Goal: Task Accomplishment & Management: Complete application form

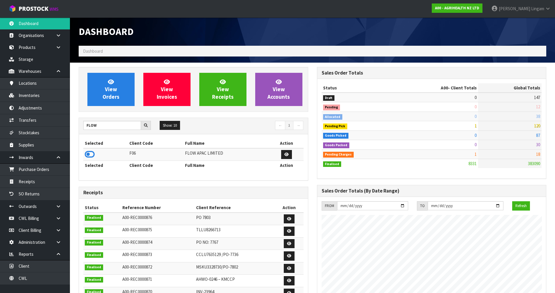
scroll to position [442, 238]
drag, startPoint x: 123, startPoint y: 127, endPoint x: 76, endPoint y: 128, distance: 47.2
click at [76, 128] on div "View Orders View Invoices View Receipts View Accounts FLOW Show: 10 5 10 25 50 ←" at bounding box center [193, 236] width 238 height 338
click at [91, 153] on icon at bounding box center [90, 154] width 10 height 9
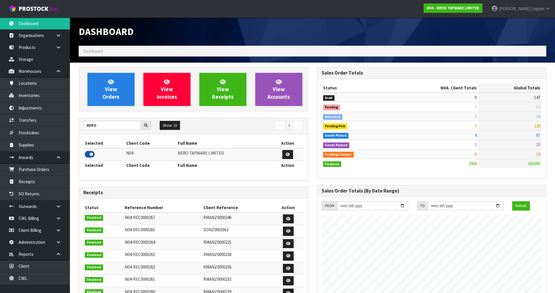
scroll to position [291035, 291238]
click at [84, 129] on input "NERO" at bounding box center [112, 125] width 58 height 9
click at [103, 125] on input "NERO" at bounding box center [112, 125] width 58 height 9
type input "N"
type input "SFA"
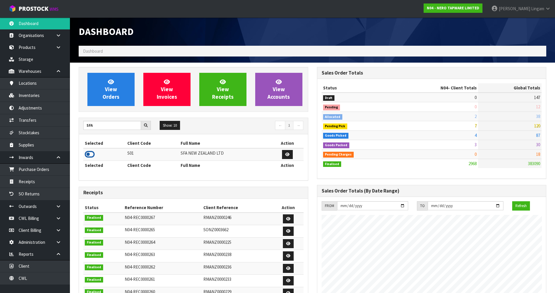
click at [87, 155] on icon at bounding box center [90, 154] width 10 height 9
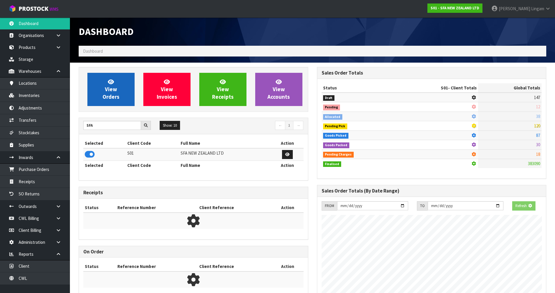
scroll to position [363, 238]
click at [117, 87] on link "View Orders" at bounding box center [110, 89] width 47 height 33
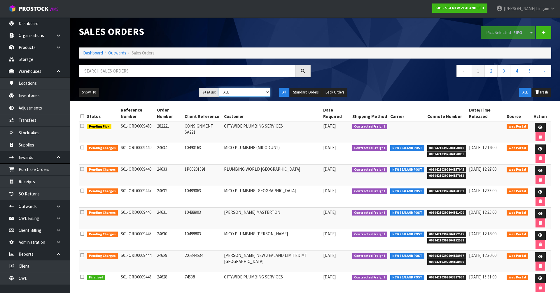
click at [252, 91] on select "Draft Pending Allocated Pending Pick Goods Picked Goods Packed Pending Charges …" at bounding box center [245, 92] width 52 height 9
select select "string:6"
click at [219, 88] on select "Draft Pending Allocated Pending Pick Goods Picked Goods Packed Pending Charges …" at bounding box center [245, 92] width 52 height 9
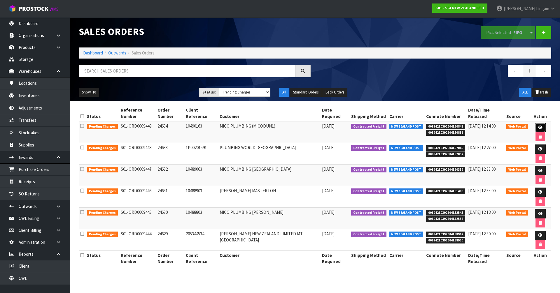
click at [538, 126] on icon at bounding box center [540, 128] width 4 height 4
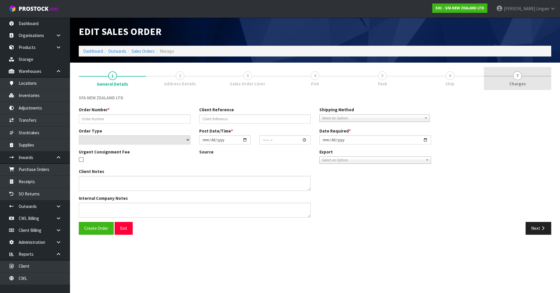
type input "24634"
type input "10490163"
select select "number:0"
type input "[DATE]"
type input "10:50:00.000"
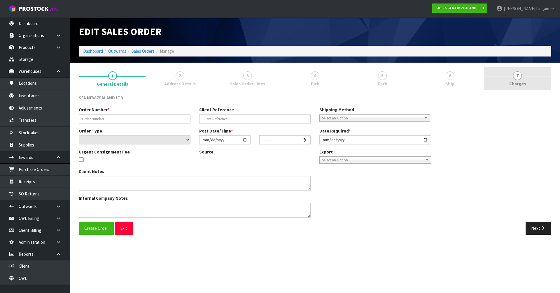
type input "[DATE]"
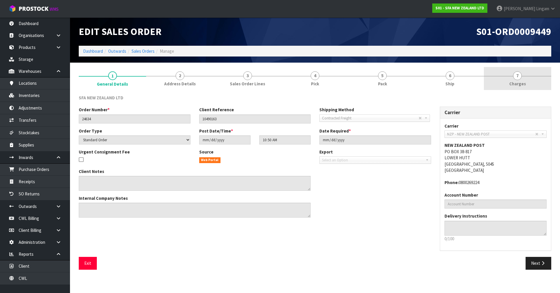
click at [533, 81] on link "7 [GEOGRAPHIC_DATA]" at bounding box center [517, 78] width 67 height 23
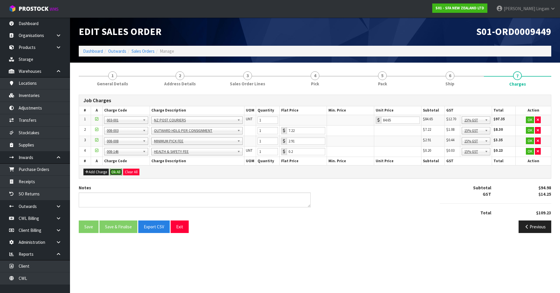
click at [113, 172] on button "Ok All" at bounding box center [116, 172] width 13 height 7
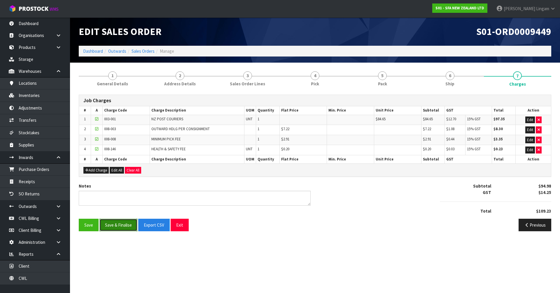
click at [123, 225] on button "Save & Finalise" at bounding box center [118, 225] width 38 height 13
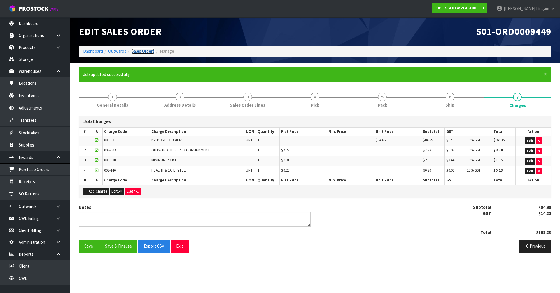
click at [151, 50] on link "Sales Orders" at bounding box center [142, 51] width 23 height 6
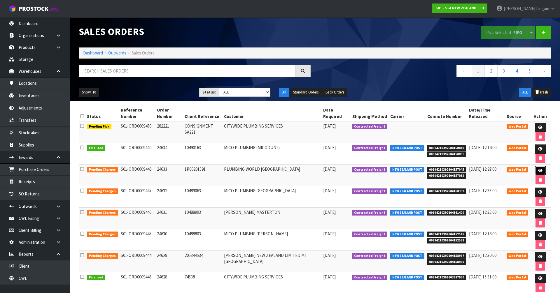
click at [538, 169] on icon at bounding box center [540, 171] width 4 height 4
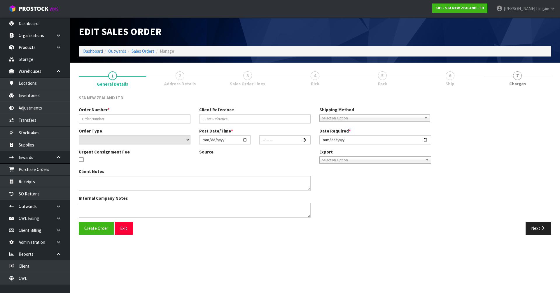
type input "24633"
type input "1P00201591"
select select "number:0"
type input "[DATE]"
type input "10:27:00.000"
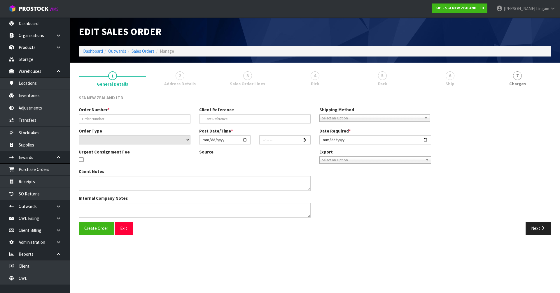
type input "[DATE]"
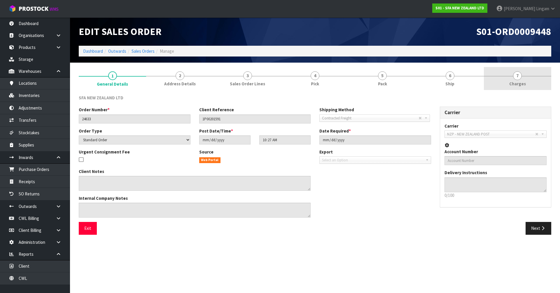
click at [527, 82] on link "7 [GEOGRAPHIC_DATA]" at bounding box center [517, 78] width 67 height 23
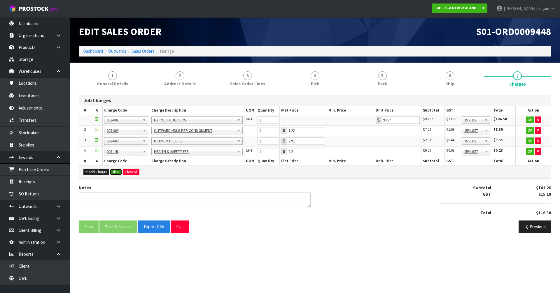
click at [118, 171] on button "Ok All" at bounding box center [116, 172] width 13 height 7
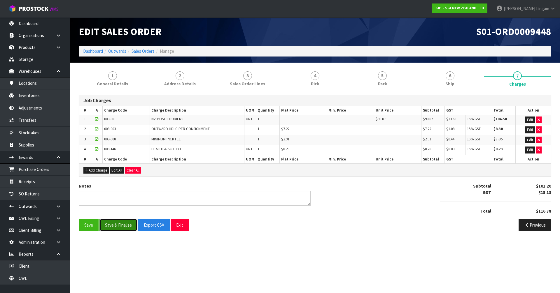
click at [122, 223] on button "Save & Finalise" at bounding box center [118, 225] width 38 height 13
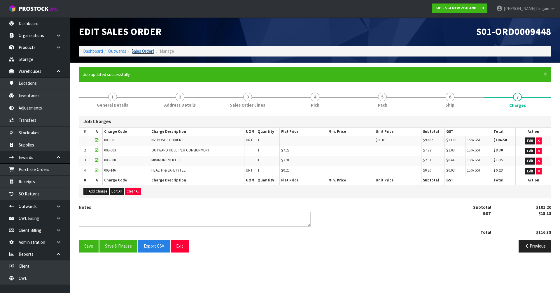
click at [151, 52] on link "Sales Orders" at bounding box center [142, 51] width 23 height 6
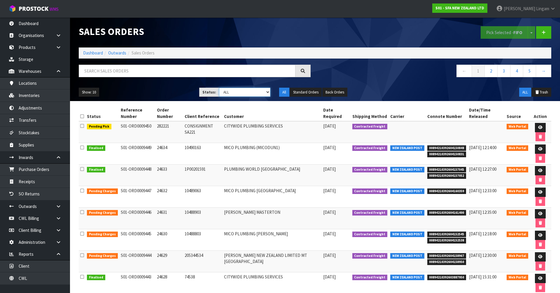
click at [255, 92] on select "Draft Pending Allocated Pending Pick Goods Picked Goods Packed Pending Charges …" at bounding box center [245, 92] width 52 height 9
select select "string:6"
click at [219, 88] on select "Draft Pending Allocated Pending Pick Goods Picked Goods Packed Pending Charges …" at bounding box center [245, 92] width 52 height 9
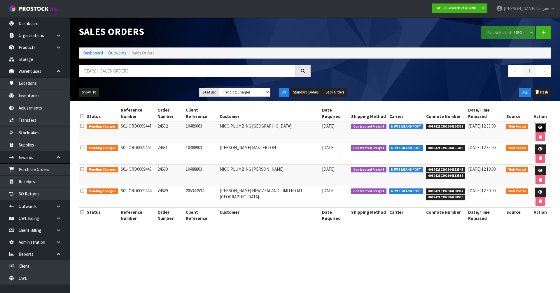
click at [538, 126] on icon at bounding box center [540, 128] width 4 height 4
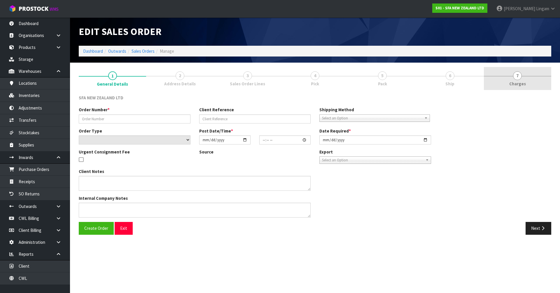
type input "24632"
type input "10489063"
select select "number:0"
type input "[DATE]"
type input "10:26:00.000"
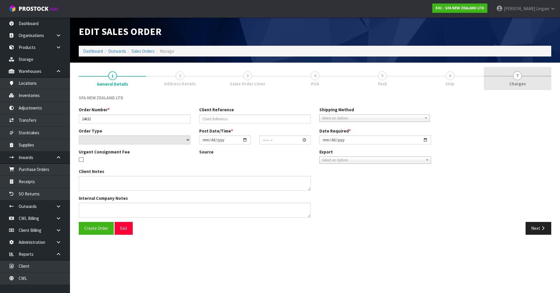
type input "[DATE]"
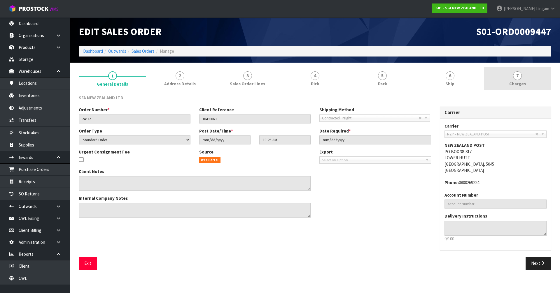
click at [537, 82] on link "7 [GEOGRAPHIC_DATA]" at bounding box center [517, 78] width 67 height 23
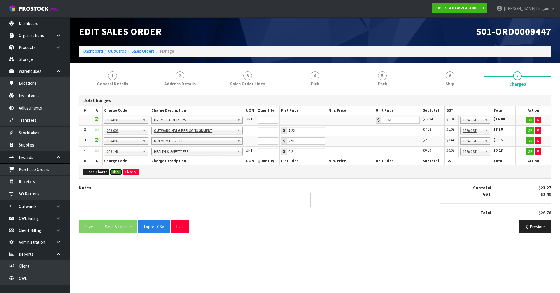
click at [117, 173] on button "Ok All" at bounding box center [116, 172] width 13 height 7
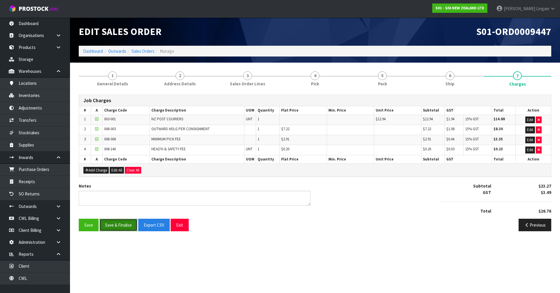
click at [124, 225] on button "Save & Finalise" at bounding box center [118, 225] width 38 height 13
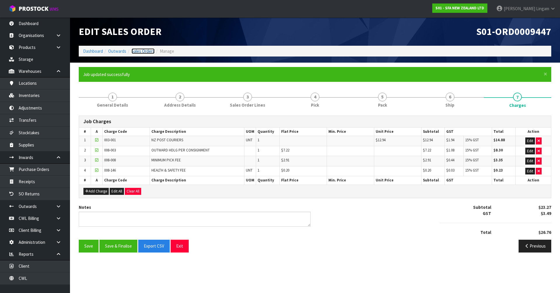
click at [142, 49] on link "Sales Orders" at bounding box center [142, 51] width 23 height 6
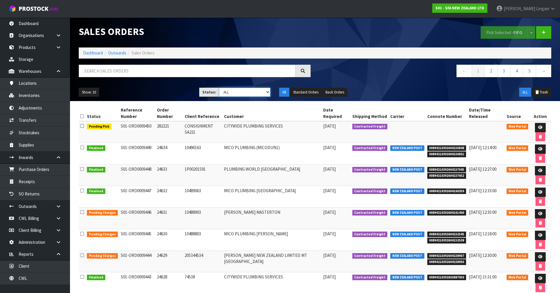
click at [263, 92] on select "Draft Pending Allocated Pending Pick Goods Picked Goods Packed Pending Charges …" at bounding box center [245, 92] width 52 height 9
select select "string:6"
click at [219, 88] on select "Draft Pending Allocated Pending Pick Goods Picked Goods Packed Pending Charges …" at bounding box center [245, 92] width 52 height 9
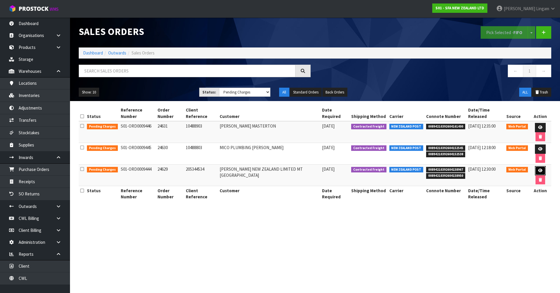
click at [538, 169] on icon at bounding box center [540, 171] width 4 height 4
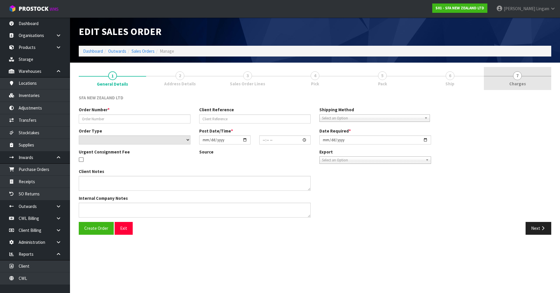
type input "24629"
type input "205344534"
select select "number:0"
type input "[DATE]"
type input "10:24:00.000"
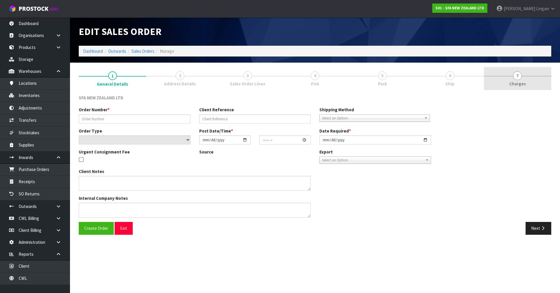
type input "[DATE]"
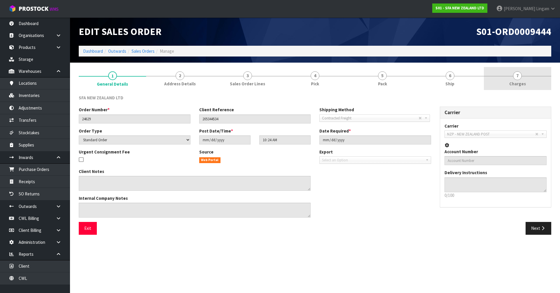
click at [540, 75] on link "7 [GEOGRAPHIC_DATA]" at bounding box center [517, 78] width 67 height 23
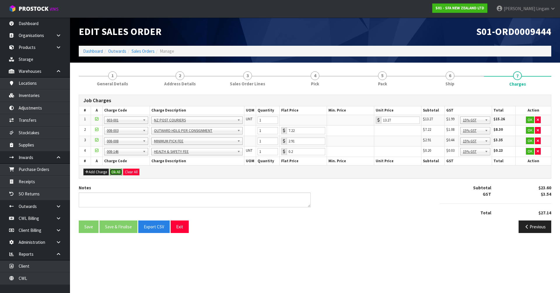
click at [117, 174] on button "Ok All" at bounding box center [116, 172] width 13 height 7
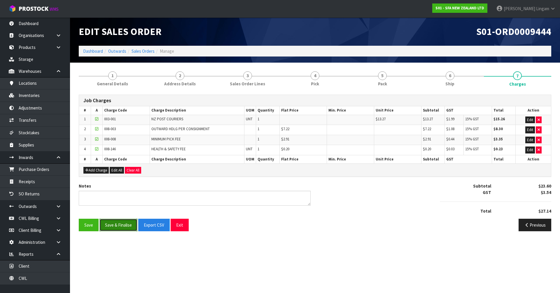
click at [123, 224] on button "Save & Finalise" at bounding box center [118, 225] width 38 height 13
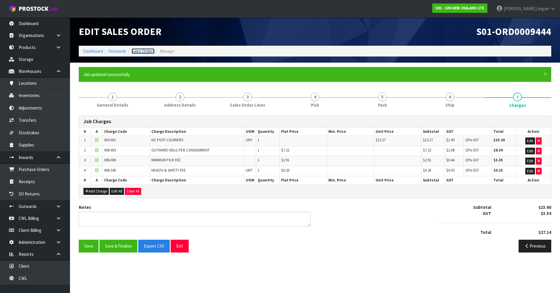
click at [145, 51] on link "Sales Orders" at bounding box center [142, 51] width 23 height 6
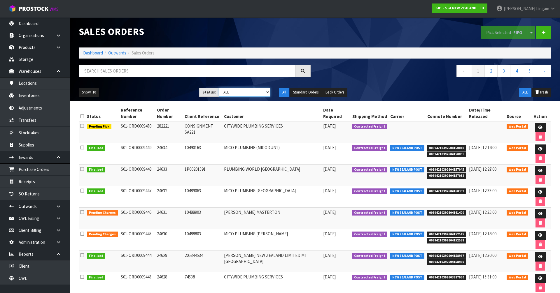
click at [252, 93] on select "Draft Pending Allocated Pending Pick Goods Picked Goods Packed Pending Charges …" at bounding box center [245, 92] width 52 height 9
select select "string:6"
click at [219, 88] on select "Draft Pending Allocated Pending Pick Goods Picked Goods Packed Pending Charges …" at bounding box center [245, 92] width 52 height 9
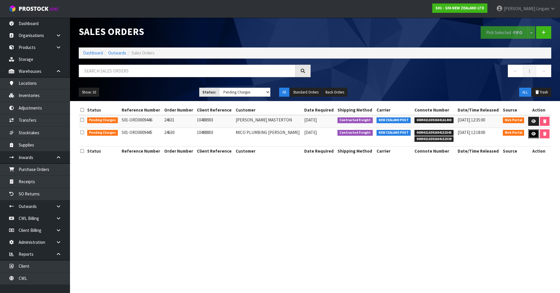
click at [530, 138] on link at bounding box center [533, 133] width 11 height 9
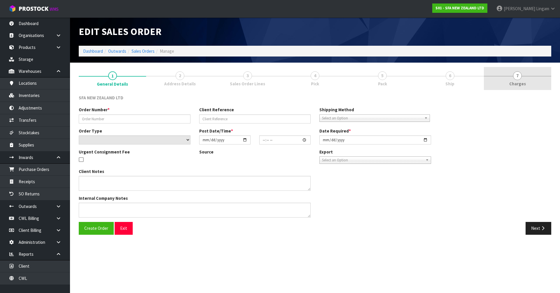
type input "24630"
type input "10488803"
select select "number:0"
type input "[DATE]"
type input "10:25:00.000"
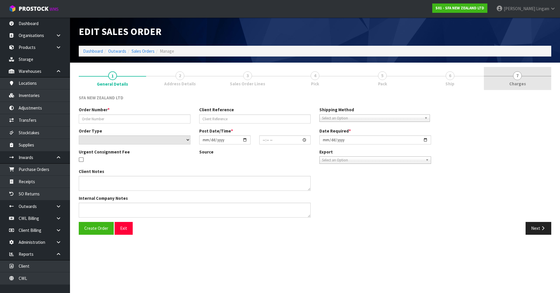
type input "[DATE]"
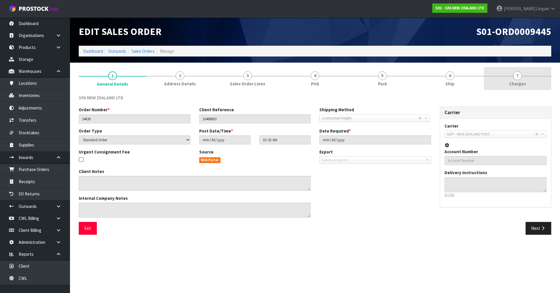
click at [533, 82] on link "7 [GEOGRAPHIC_DATA]" at bounding box center [517, 78] width 67 height 23
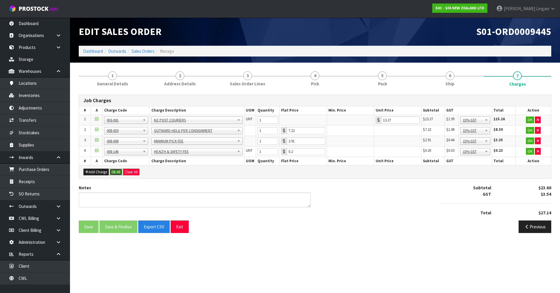
click at [118, 172] on button "Ok All" at bounding box center [116, 172] width 13 height 7
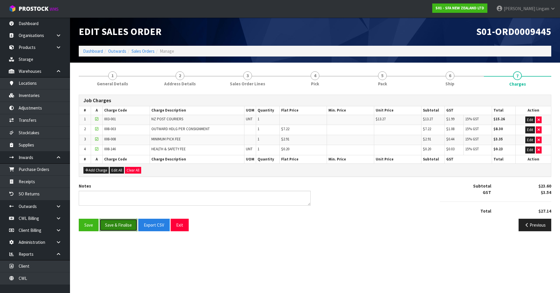
click at [122, 226] on button "Save & Finalise" at bounding box center [118, 225] width 38 height 13
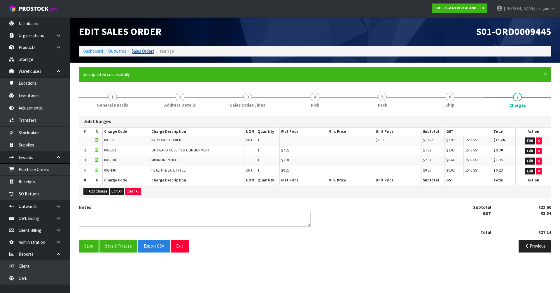
click at [146, 52] on link "Sales Orders" at bounding box center [142, 51] width 23 height 6
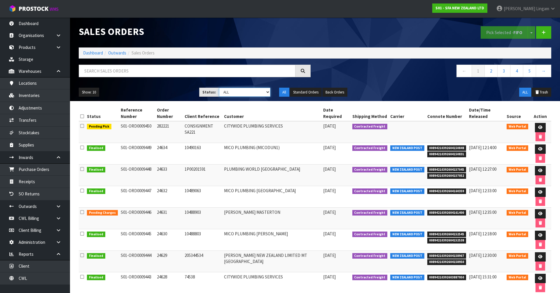
click at [254, 91] on select "Draft Pending Allocated Pending Pick Goods Picked Goods Packed Pending Charges …" at bounding box center [245, 92] width 52 height 9
select select "string:6"
click at [219, 88] on select "Draft Pending Allocated Pending Pick Goods Picked Goods Packed Pending Charges …" at bounding box center [245, 92] width 52 height 9
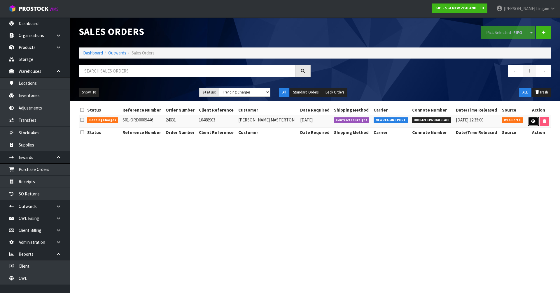
click at [532, 120] on icon at bounding box center [533, 122] width 4 height 4
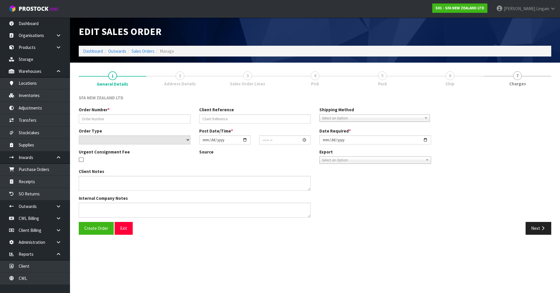
type input "24631"
type input "10488903"
select select "number:0"
type input "[DATE]"
type input "10:26:00.000"
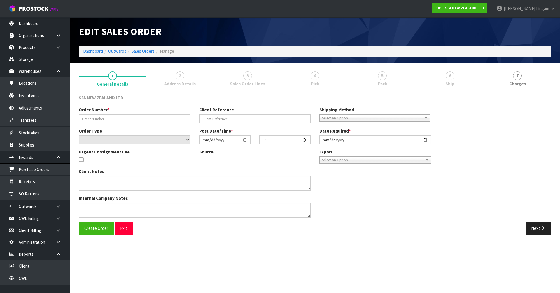
type input "[DATE]"
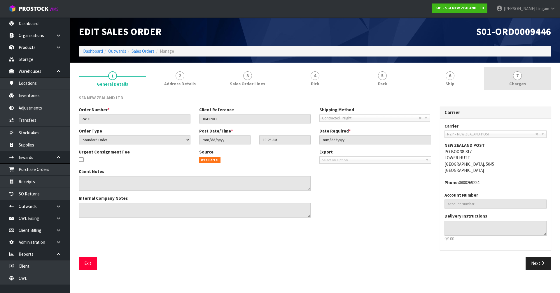
click at [530, 83] on link "7 [GEOGRAPHIC_DATA]" at bounding box center [517, 78] width 67 height 23
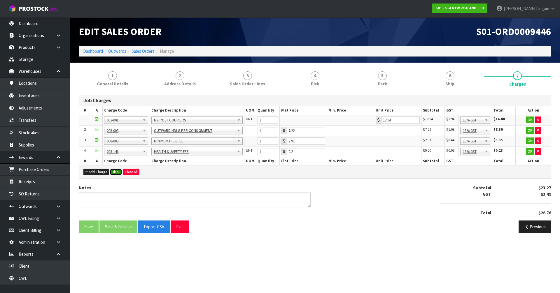
click at [118, 170] on button "Ok All" at bounding box center [116, 172] width 13 height 7
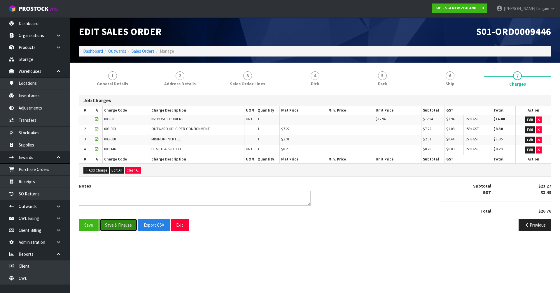
click at [124, 227] on button "Save & Finalise" at bounding box center [118, 225] width 38 height 13
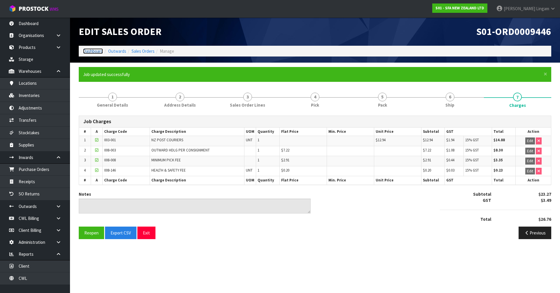
click at [94, 51] on link "Dashboard" at bounding box center [93, 51] width 20 height 6
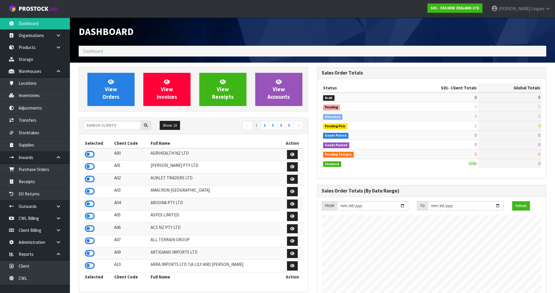
scroll to position [442, 238]
click at [127, 128] on input "text" at bounding box center [112, 125] width 58 height 9
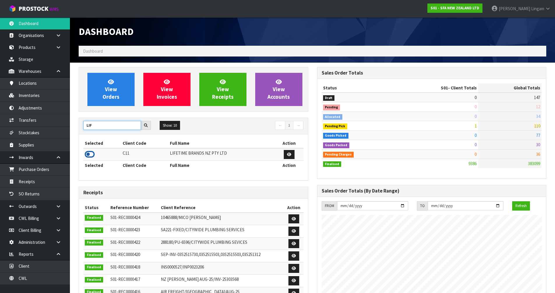
type input "LIF"
click at [87, 156] on icon at bounding box center [90, 154] width 10 height 9
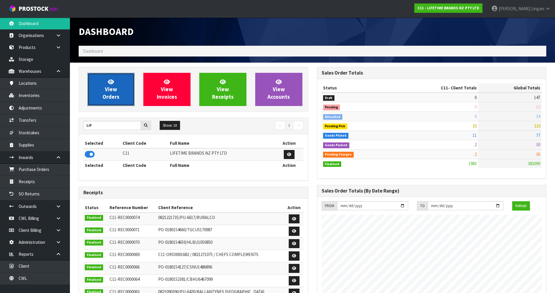
click at [115, 94] on span "View Orders" at bounding box center [111, 89] width 17 height 22
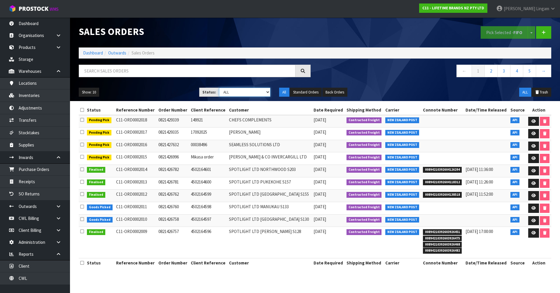
click at [263, 95] on select "Draft Pending Allocated Pending Pick Goods Picked Goods Packed Pending Charges …" at bounding box center [245, 92] width 52 height 9
select select "string:6"
click at [219, 88] on select "Draft Pending Allocated Pending Pick Goods Picked Goods Packed Pending Charges …" at bounding box center [245, 92] width 52 height 9
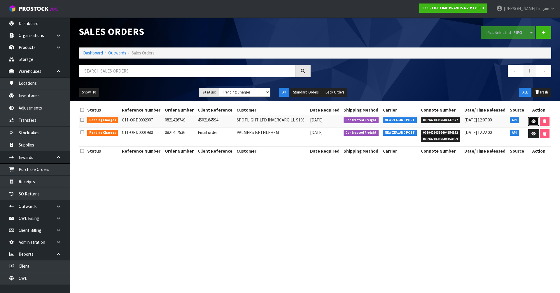
click at [532, 122] on icon at bounding box center [533, 122] width 4 height 4
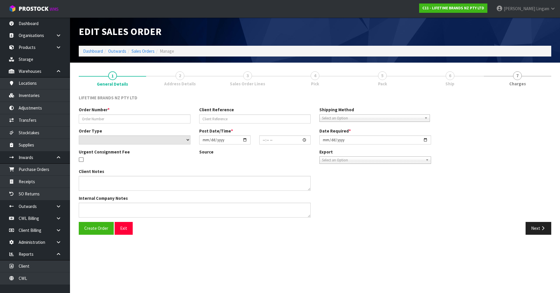
type input "0821426749"
type input "4502164594"
select select "number:0"
type input "[DATE]"
type input "09:59:16.000"
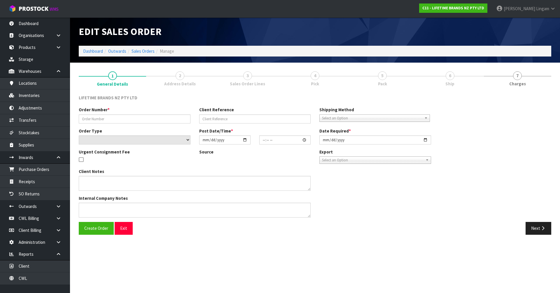
type input "[DATE]"
type textarea "PLEASE DISPATCH [DATE]-URGENT"
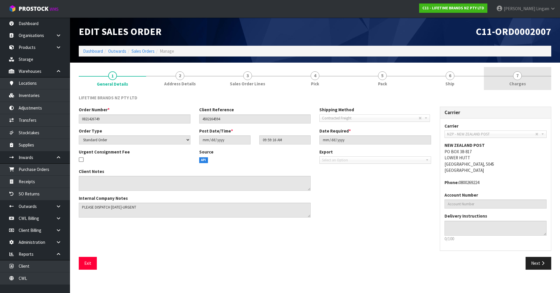
click at [519, 82] on span "Charges" at bounding box center [517, 84] width 17 height 6
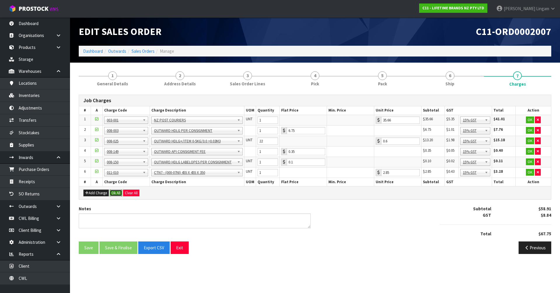
click at [117, 193] on button "Ok All" at bounding box center [116, 193] width 13 height 7
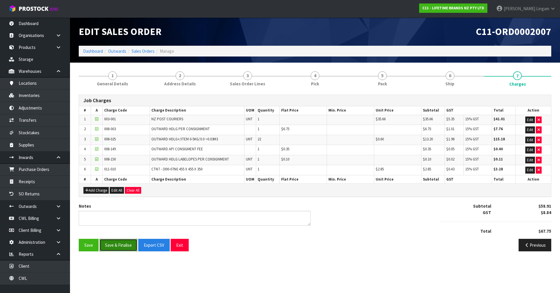
click at [115, 246] on button "Save & Finalise" at bounding box center [118, 245] width 38 height 13
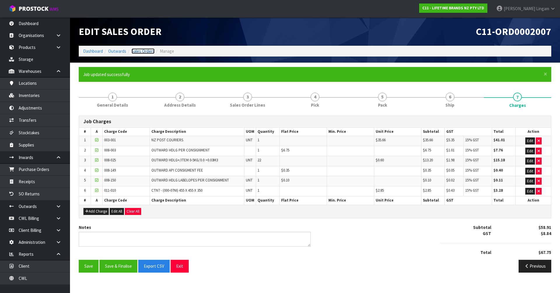
click at [147, 50] on link "Sales Orders" at bounding box center [142, 51] width 23 height 6
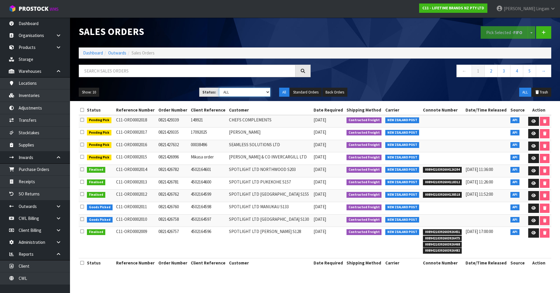
click at [258, 93] on select "Draft Pending Allocated Pending Pick Goods Picked Goods Packed Pending Charges …" at bounding box center [245, 92] width 52 height 9
select select "string:6"
click at [219, 88] on select "Draft Pending Allocated Pending Pick Goods Picked Goods Packed Pending Charges …" at bounding box center [245, 92] width 52 height 9
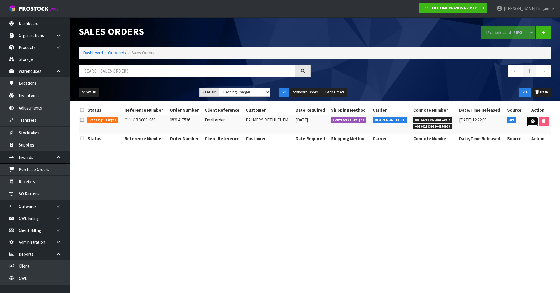
click at [530, 121] on icon at bounding box center [532, 122] width 4 height 4
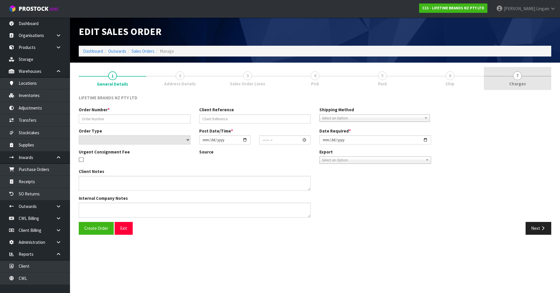
type input "0821417536"
type input "Email order"
select select "number:0"
type input "[DATE]"
type input "08:54:20.000"
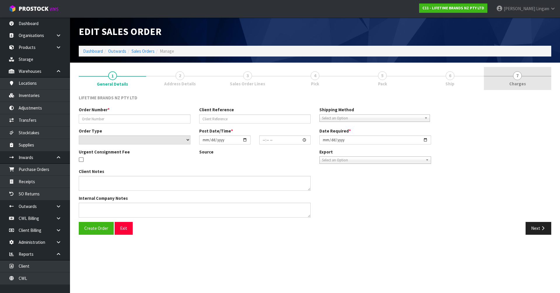
type input "[DATE]"
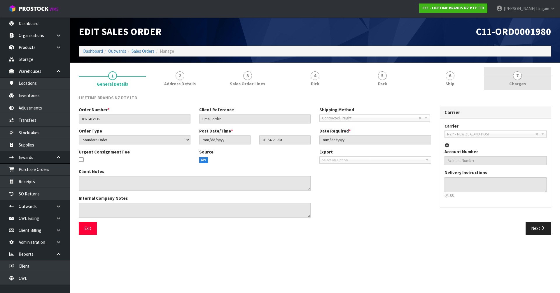
click at [542, 78] on link "7 [GEOGRAPHIC_DATA]" at bounding box center [517, 78] width 67 height 23
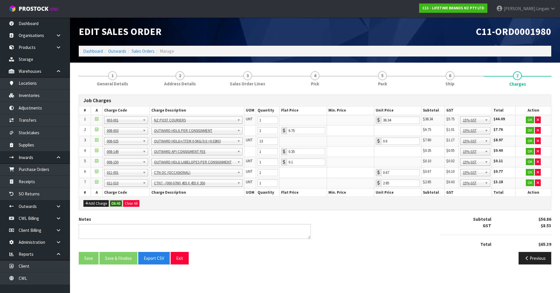
click at [116, 204] on button "Ok All" at bounding box center [116, 203] width 13 height 7
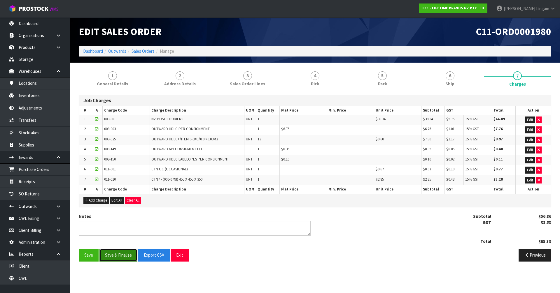
click at [120, 256] on button "Save & Finalise" at bounding box center [118, 255] width 38 height 13
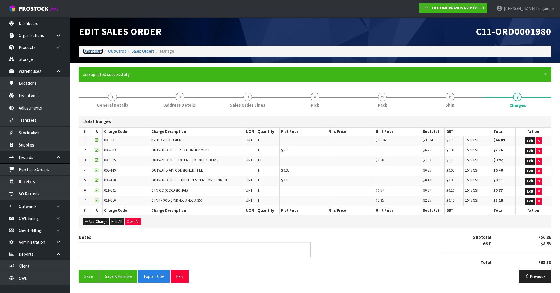
click at [90, 52] on link "Dashboard" at bounding box center [93, 51] width 20 height 6
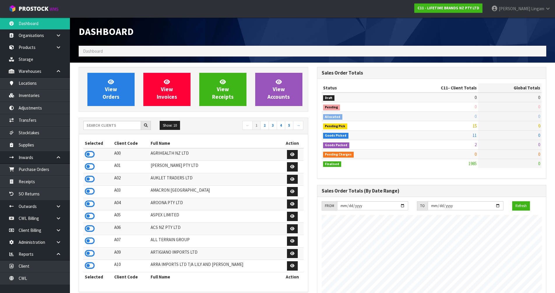
scroll to position [442, 238]
click at [115, 126] on input "text" at bounding box center [112, 125] width 58 height 9
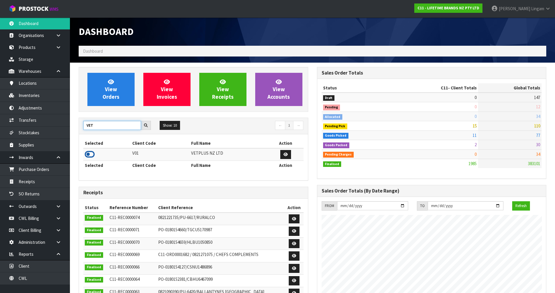
type input "VET"
click at [93, 155] on icon at bounding box center [90, 154] width 10 height 9
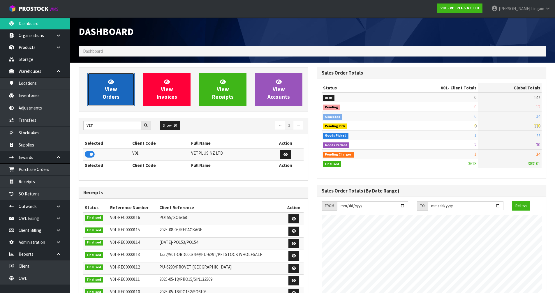
click at [111, 93] on span "View Orders" at bounding box center [111, 89] width 17 height 22
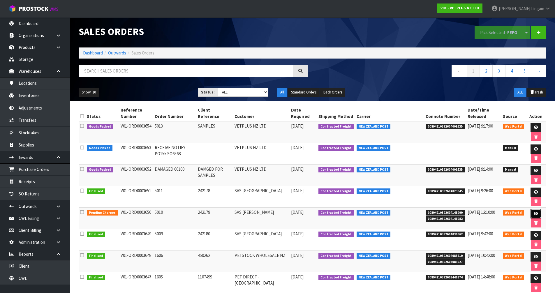
click at [535, 213] on icon at bounding box center [536, 214] width 4 height 4
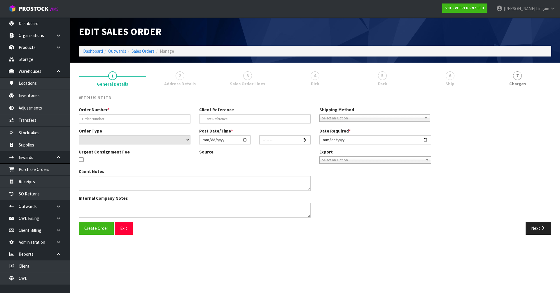
type input "5010"
type input "242179"
select select "number:0"
type input "[DATE]"
type input "13:39:00.000"
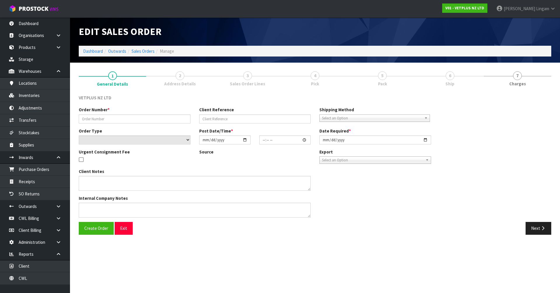
type input "[DATE]"
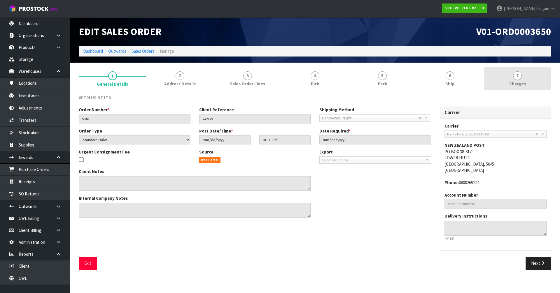
click at [540, 87] on link "7 [GEOGRAPHIC_DATA]" at bounding box center [517, 78] width 67 height 23
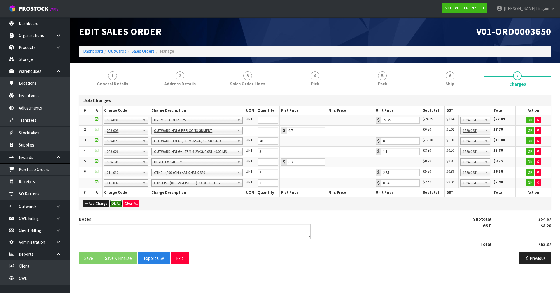
click at [117, 205] on button "Ok All" at bounding box center [116, 203] width 13 height 7
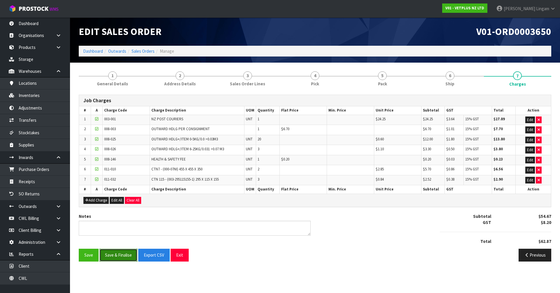
click at [119, 255] on button "Save & Finalise" at bounding box center [118, 255] width 38 height 13
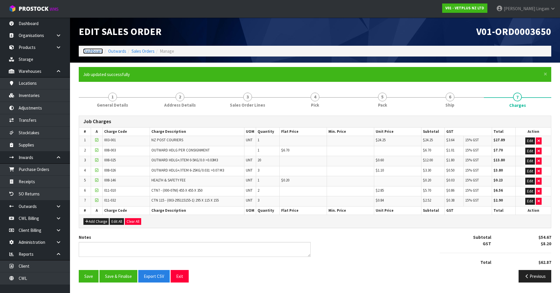
click at [98, 50] on link "Dashboard" at bounding box center [93, 51] width 20 height 6
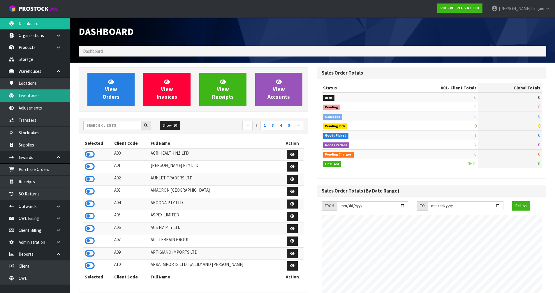
scroll to position [442, 238]
click at [127, 126] on input "text" at bounding box center [112, 125] width 58 height 9
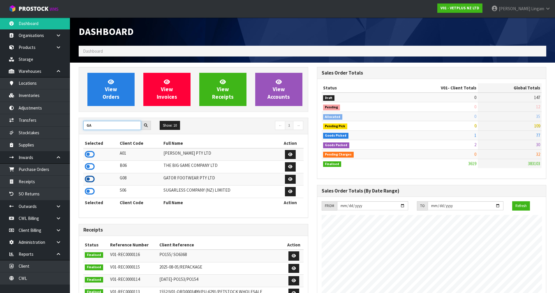
type input "GA"
click at [91, 178] on icon at bounding box center [90, 179] width 10 height 9
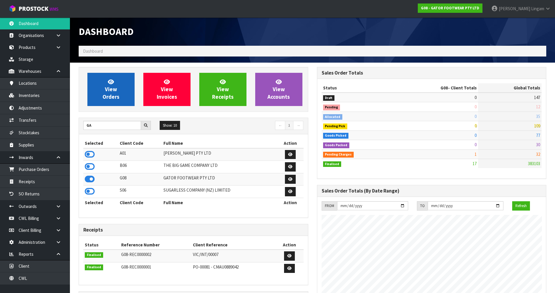
scroll to position [375, 238]
click at [111, 97] on span "View Orders" at bounding box center [111, 89] width 17 height 22
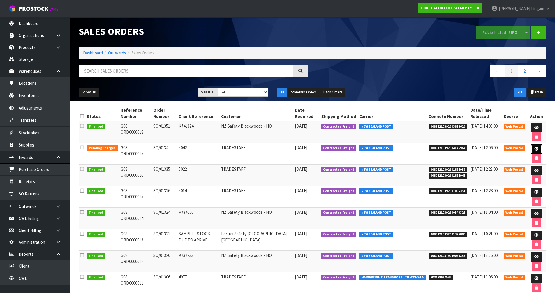
click at [538, 148] on link at bounding box center [536, 149] width 11 height 9
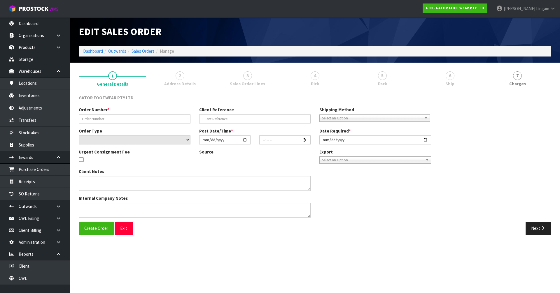
type input "SO/0134"
type input "5042"
select select "number:0"
type input "[DATE]"
type input "21:43:00.000"
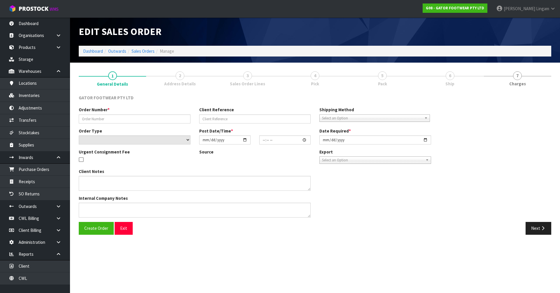
type input "[DATE]"
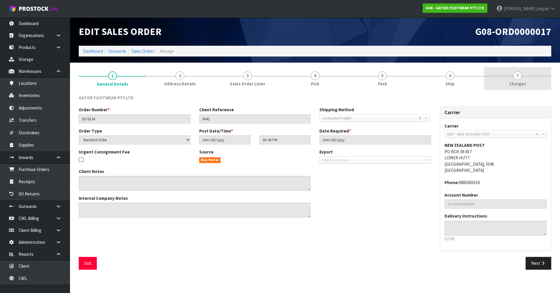
click at [513, 78] on link "7 [GEOGRAPHIC_DATA]" at bounding box center [517, 78] width 67 height 23
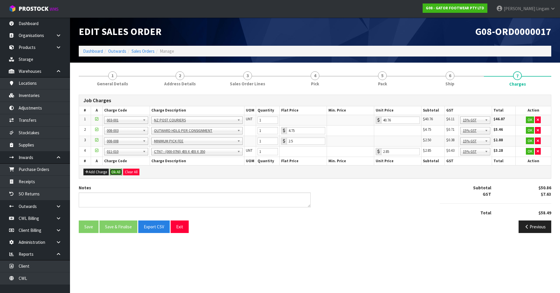
click at [114, 173] on button "Ok All" at bounding box center [116, 172] width 13 height 7
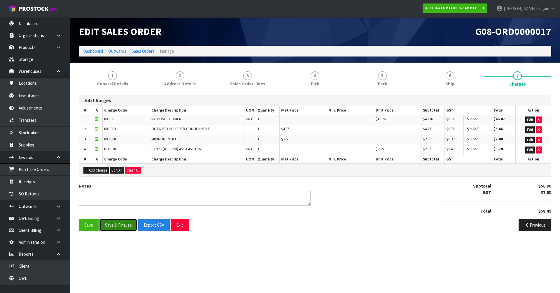
click at [119, 226] on button "Save & Finalise" at bounding box center [118, 225] width 38 height 13
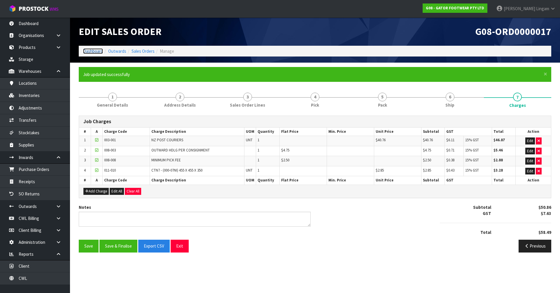
click at [93, 51] on link "Dashboard" at bounding box center [93, 51] width 20 height 6
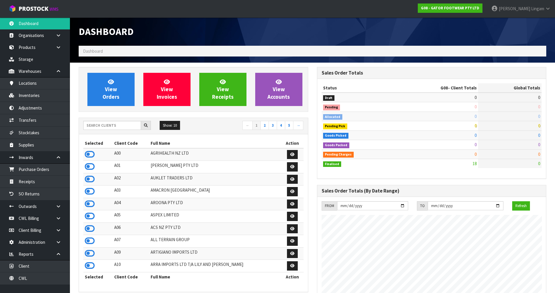
scroll to position [375, 238]
click at [129, 129] on input "text" at bounding box center [112, 125] width 58 height 9
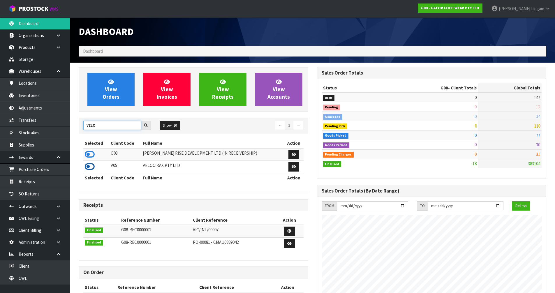
type input "VELO"
click at [87, 168] on icon at bounding box center [90, 166] width 10 height 9
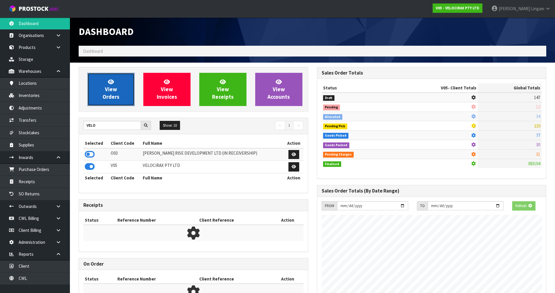
click at [123, 93] on link "View Orders" at bounding box center [110, 89] width 47 height 33
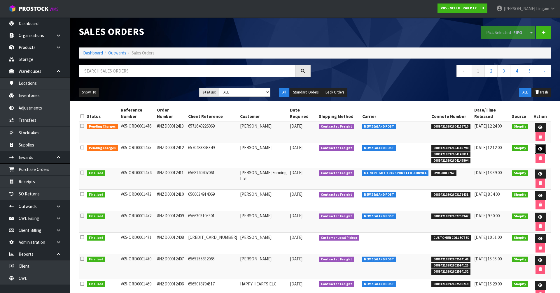
click at [538, 147] on icon at bounding box center [540, 149] width 4 height 4
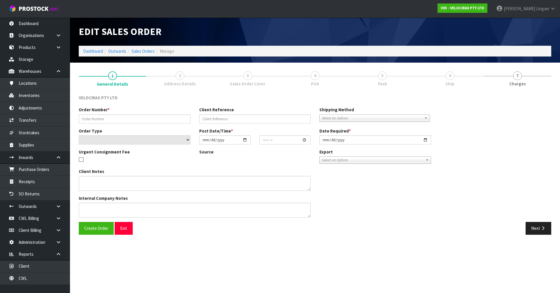
type input "#NZD00012412"
type input "6570483843349"
select select "number:0"
type input "[DATE]"
type input "16:14:07.000"
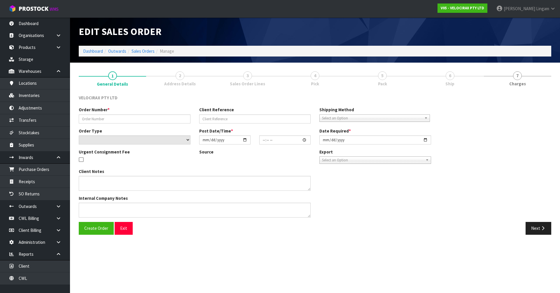
type input "[DATE]"
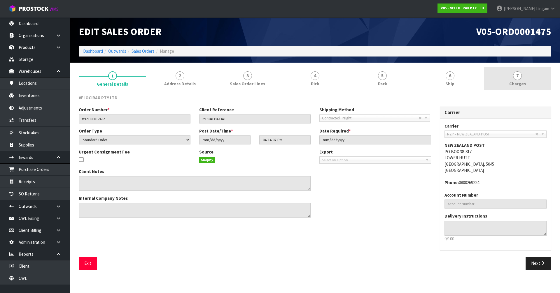
click at [521, 79] on link "7 [GEOGRAPHIC_DATA]" at bounding box center [517, 78] width 67 height 23
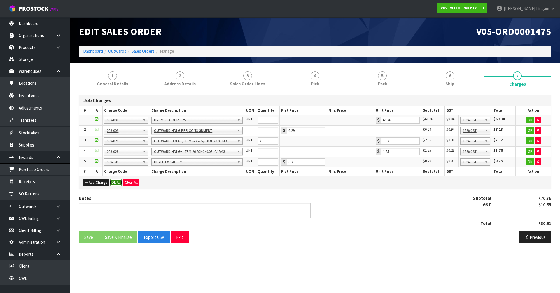
click at [121, 183] on button "Ok All" at bounding box center [116, 182] width 13 height 7
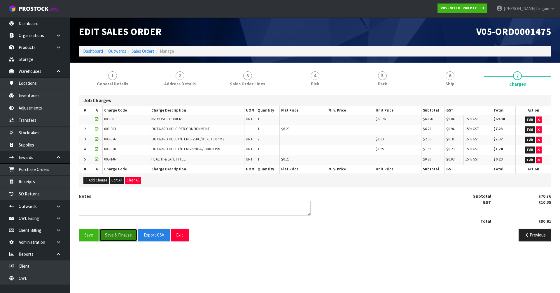
click at [119, 236] on button "Save & Finalise" at bounding box center [118, 235] width 38 height 13
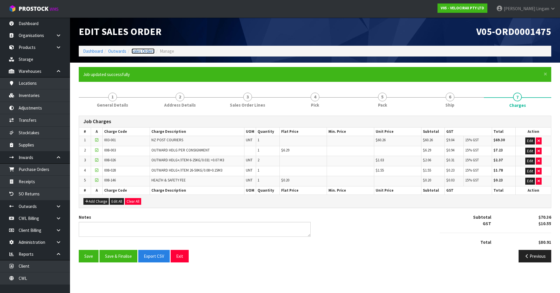
click at [147, 52] on link "Sales Orders" at bounding box center [142, 51] width 23 height 6
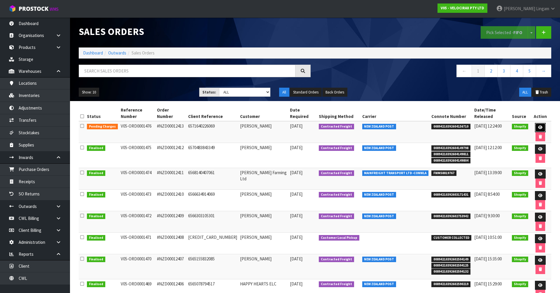
click at [538, 126] on icon at bounding box center [540, 128] width 4 height 4
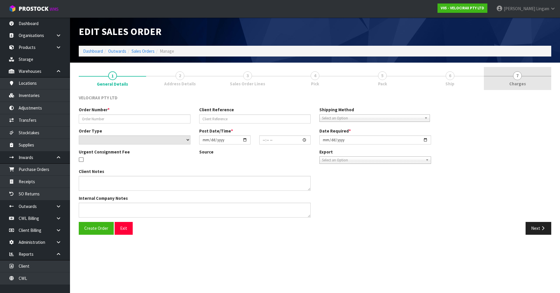
type input "#NZD00012413"
type input "6571640226069"
select select "number:0"
type input "[DATE]"
type input "03:45:18.000"
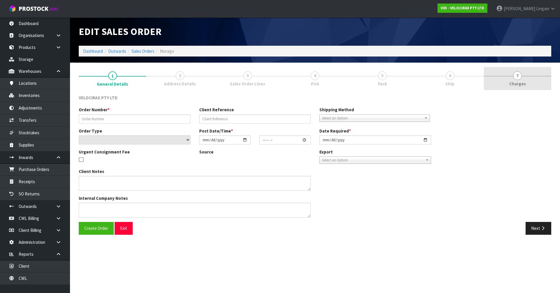
type input "[DATE]"
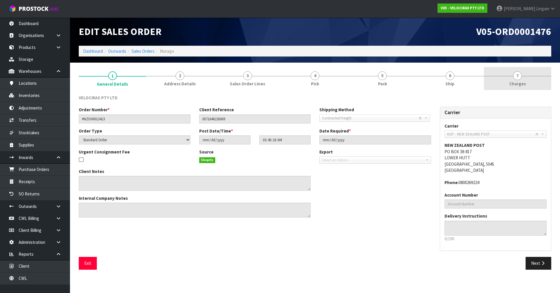
click at [534, 81] on link "7 [GEOGRAPHIC_DATA]" at bounding box center [517, 78] width 67 height 23
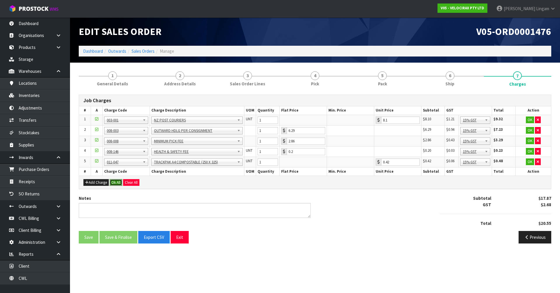
click at [111, 181] on button "Ok All" at bounding box center [116, 182] width 13 height 7
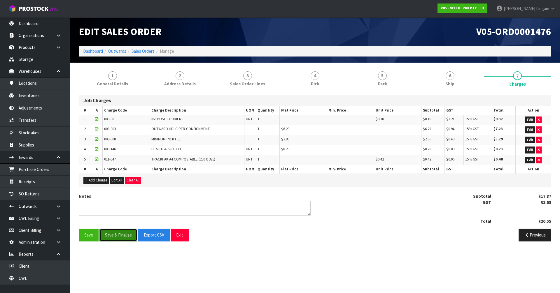
click at [117, 233] on button "Save & Finalise" at bounding box center [118, 235] width 38 height 13
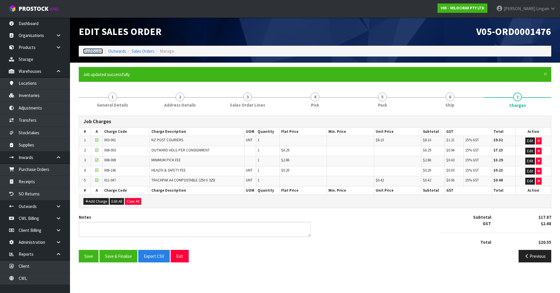
click at [95, 49] on link "Dashboard" at bounding box center [93, 51] width 20 height 6
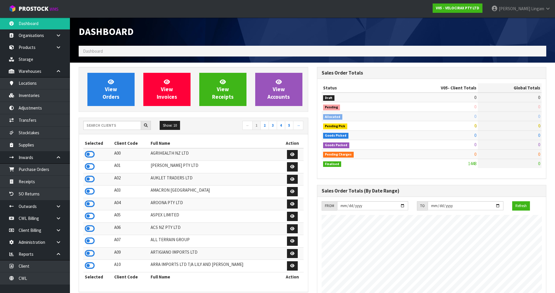
scroll to position [454, 238]
click at [110, 124] on input "text" at bounding box center [112, 125] width 58 height 9
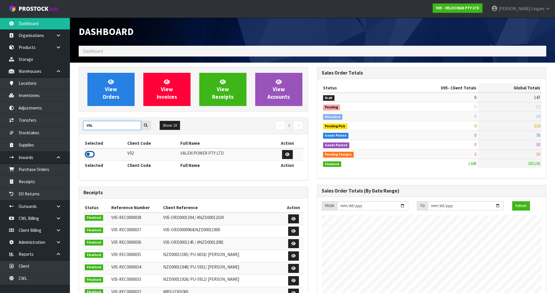
type input "VAL"
click at [91, 154] on icon at bounding box center [90, 154] width 10 height 9
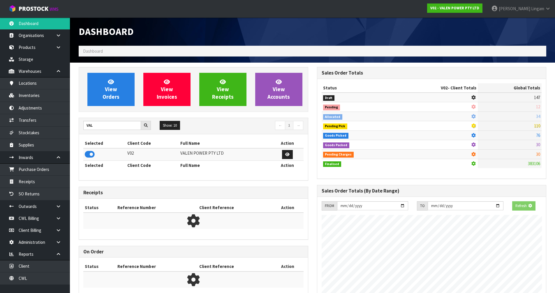
scroll to position [363, 238]
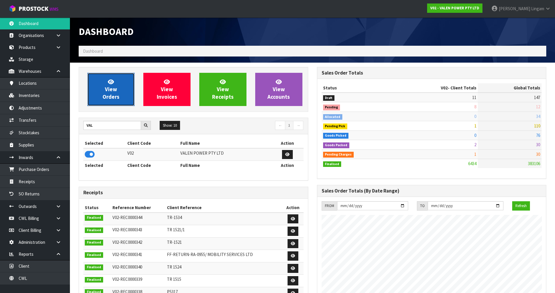
click at [119, 89] on link "View Orders" at bounding box center [110, 89] width 47 height 33
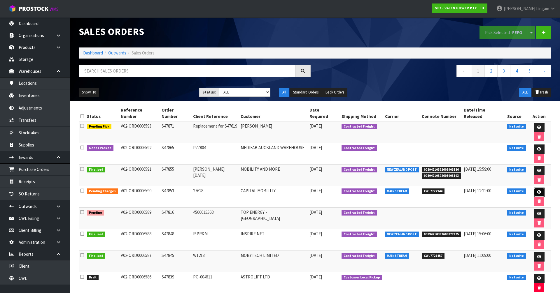
click at [537, 190] on icon at bounding box center [539, 192] width 4 height 4
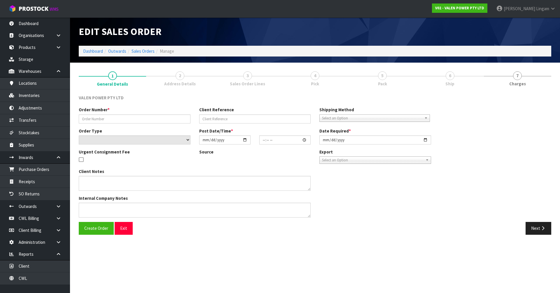
type input "S47853"
type input "27628"
select select "number:0"
type input "[DATE]"
type input "10:00:07.000"
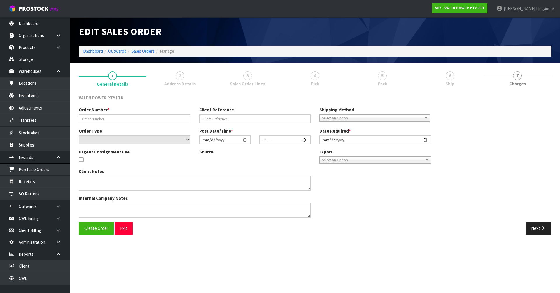
type input "[DATE]"
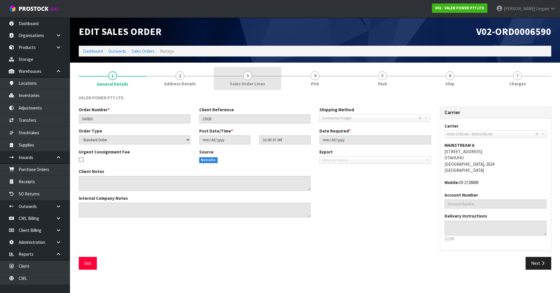
click at [260, 84] on span "Sales Order Lines" at bounding box center [247, 84] width 35 height 6
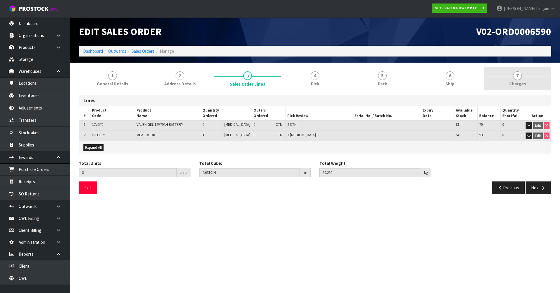
click at [532, 82] on link "7 [GEOGRAPHIC_DATA]" at bounding box center [517, 78] width 67 height 23
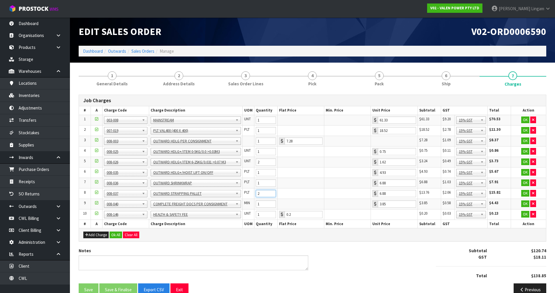
type input "2"
click at [272, 191] on input "2" at bounding box center [266, 193] width 20 height 7
click at [117, 237] on button "Ok All" at bounding box center [116, 235] width 13 height 7
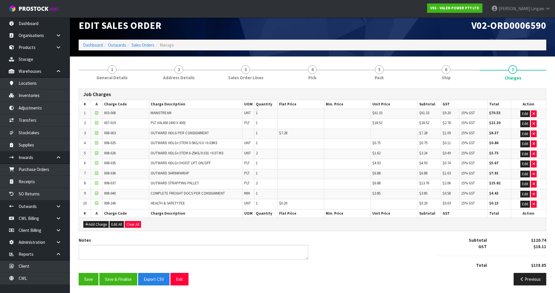
scroll to position [7, 0]
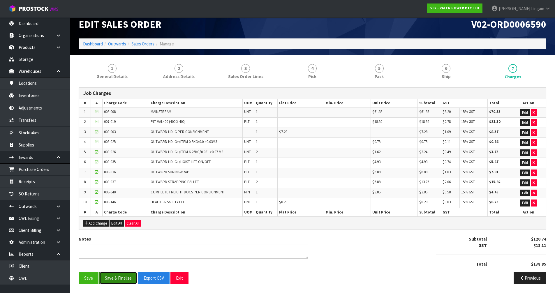
click at [126, 278] on button "Save & Finalise" at bounding box center [118, 278] width 38 height 13
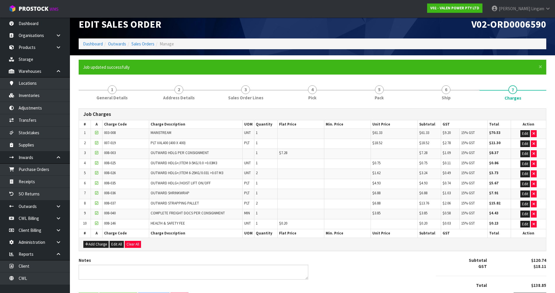
scroll to position [0, 0]
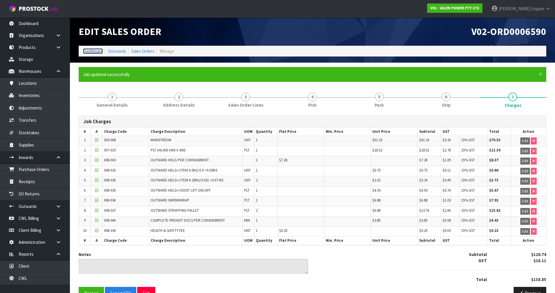
click at [95, 51] on link "Dashboard" at bounding box center [93, 51] width 20 height 6
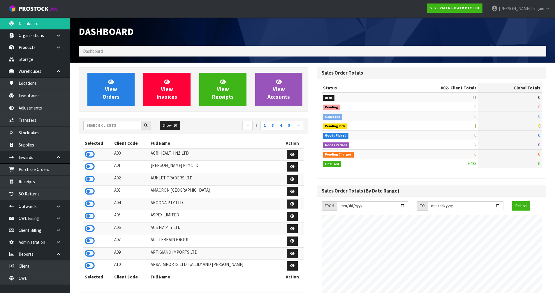
scroll to position [454, 238]
click at [106, 125] on input "text" at bounding box center [112, 125] width 58 height 9
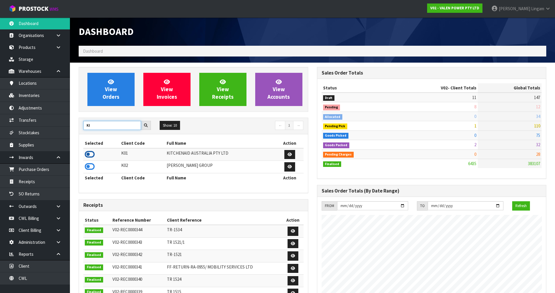
type input "KI"
click at [91, 152] on icon at bounding box center [90, 154] width 10 height 9
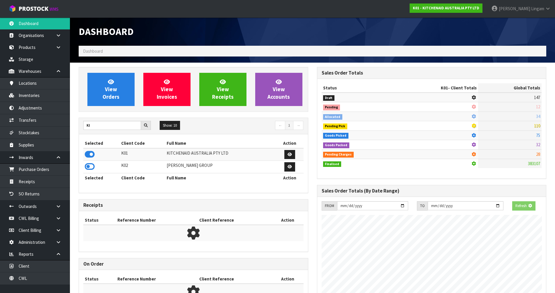
scroll to position [291113, 291238]
click at [120, 90] on link "View Orders" at bounding box center [110, 89] width 47 height 33
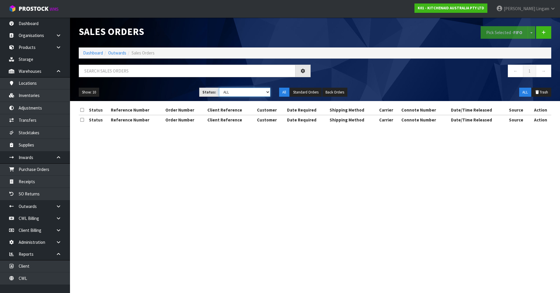
click at [260, 93] on select "Draft Pending Allocated Pending Pick Goods Picked Goods Packed Pending Charges …" at bounding box center [245, 92] width 52 height 9
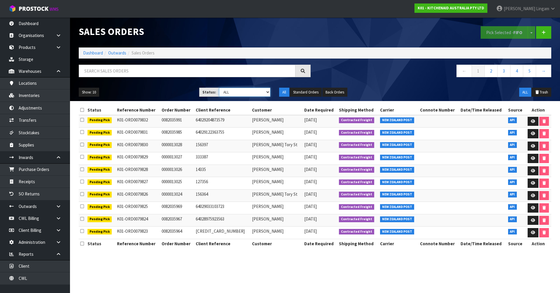
select select "string:6"
click at [219, 88] on select "Draft Pending Allocated Pending Pick Goods Picked Goods Packed Pending Charges …" at bounding box center [245, 92] width 52 height 9
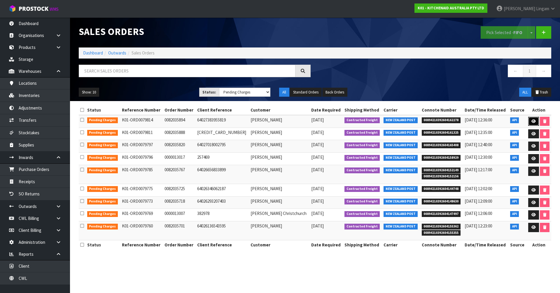
click at [532, 121] on icon at bounding box center [533, 122] width 4 height 4
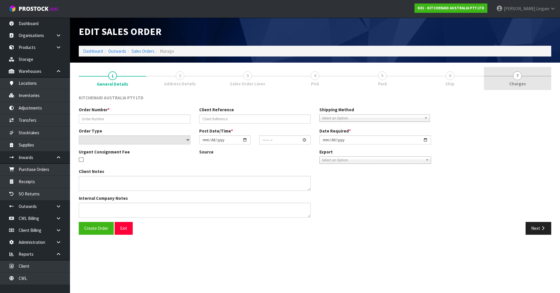
type input "0082035894"
type input "64027383955819"
select select "number:0"
type input "[DATE]"
type input "21:41:33.000"
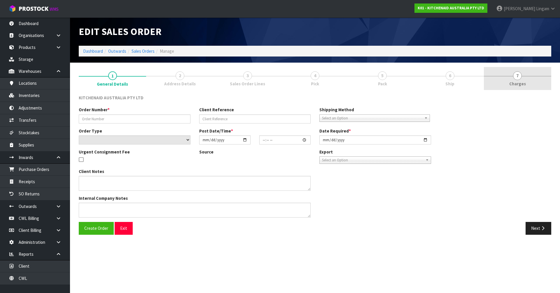
type input "[DATE]"
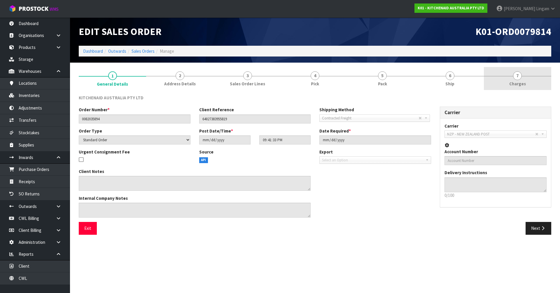
click at [533, 78] on link "7 [GEOGRAPHIC_DATA]" at bounding box center [517, 78] width 67 height 23
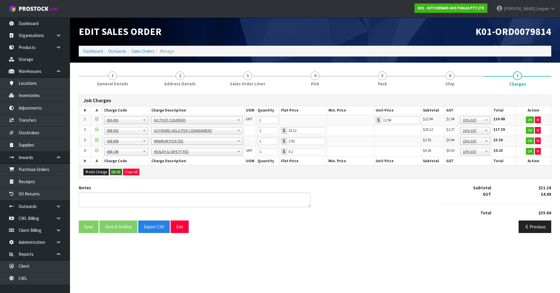
click at [114, 173] on button "Ok All" at bounding box center [116, 172] width 13 height 7
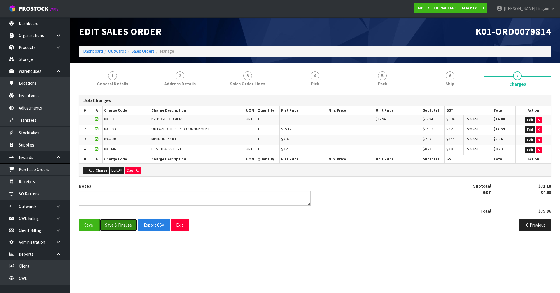
click at [118, 224] on button "Save & Finalise" at bounding box center [118, 225] width 38 height 13
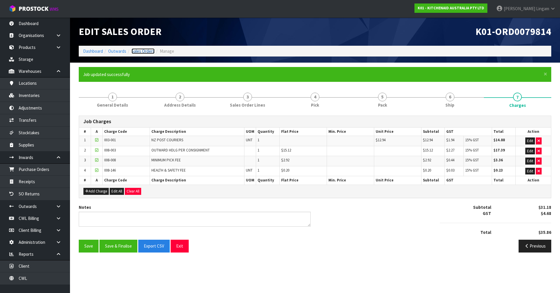
click at [144, 52] on link "Sales Orders" at bounding box center [142, 51] width 23 height 6
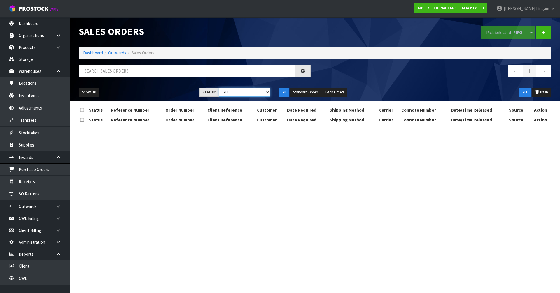
click at [263, 94] on select "Draft Pending Allocated Pending Pick Goods Picked Goods Packed Pending Charges …" at bounding box center [245, 92] width 52 height 9
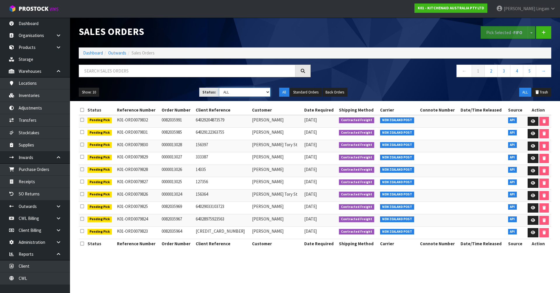
select select "string:6"
click at [219, 88] on select "Draft Pending Allocated Pending Pick Goods Picked Goods Packed Pending Charges …" at bounding box center [245, 92] width 52 height 9
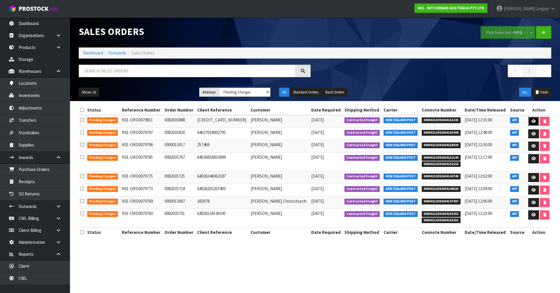
click at [533, 120] on icon at bounding box center [533, 122] width 4 height 4
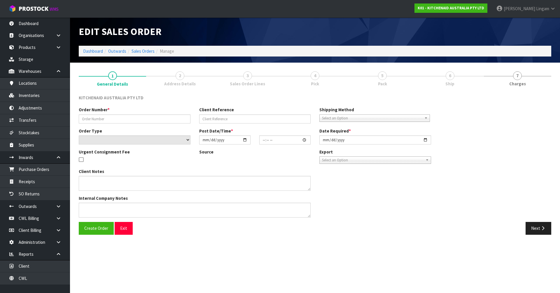
type input "0082035888"
type input "[CREDIT_CARD_NUMBER]"
select select "number:0"
type input "[DATE]"
type input "19:41:32.000"
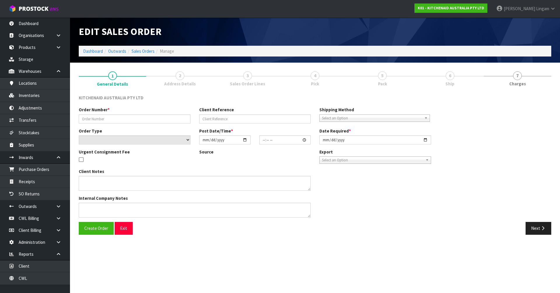
type input "[DATE]"
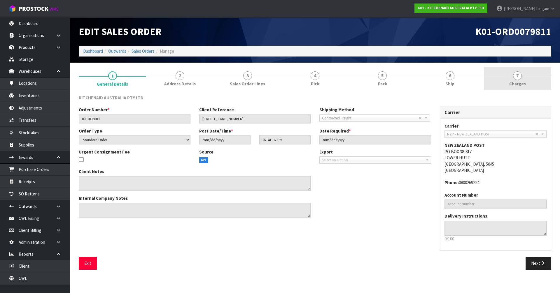
click at [532, 84] on link "7 [GEOGRAPHIC_DATA]" at bounding box center [517, 78] width 67 height 23
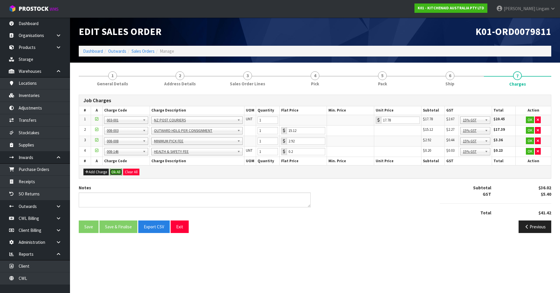
click at [115, 174] on button "Ok All" at bounding box center [116, 172] width 13 height 7
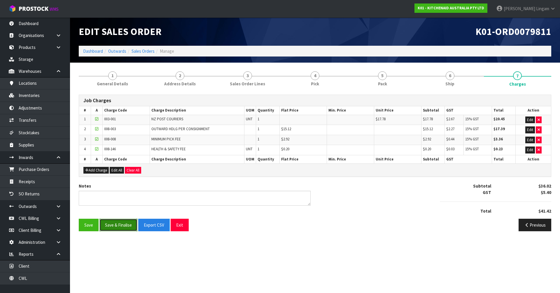
click at [118, 224] on button "Save & Finalise" at bounding box center [118, 225] width 38 height 13
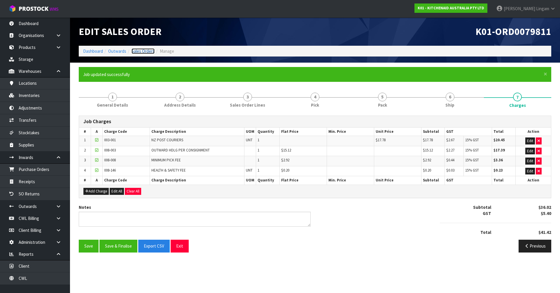
click at [140, 49] on link "Sales Orders" at bounding box center [142, 51] width 23 height 6
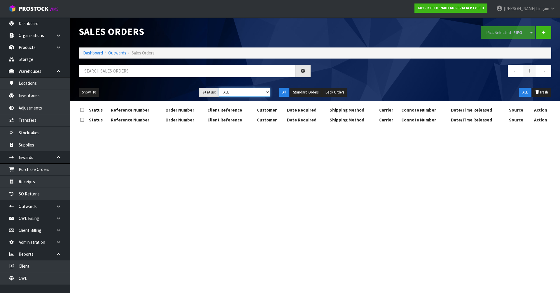
click at [263, 93] on select "Draft Pending Allocated Pending Pick Goods Picked Goods Packed Pending Charges …" at bounding box center [245, 92] width 52 height 9
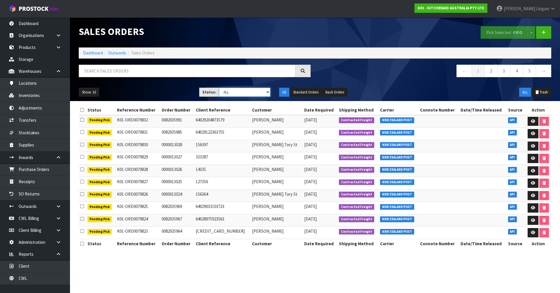
select select "string:6"
click at [219, 88] on select "Draft Pending Allocated Pending Pick Goods Picked Goods Packed Pending Charges …" at bounding box center [245, 92] width 52 height 9
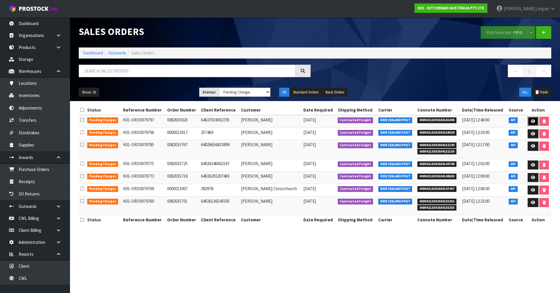
click at [532, 122] on icon at bounding box center [532, 122] width 4 height 4
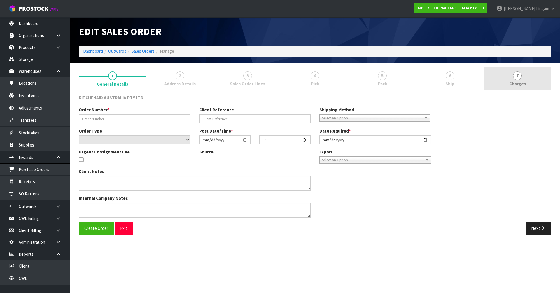
type input "0082035820"
type input "64027018002795"
select select "number:0"
type input "[DATE]"
type input "17:40:37.000"
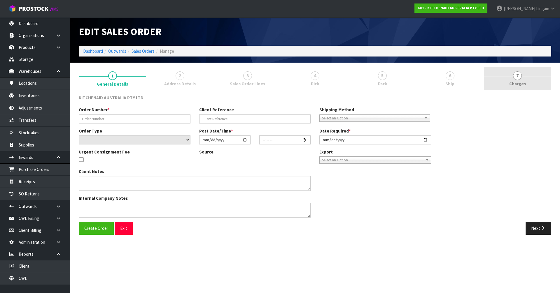
type input "[DATE]"
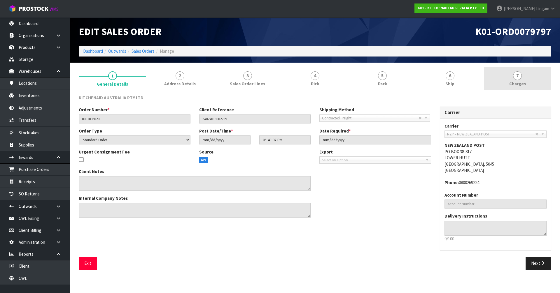
click at [533, 84] on link "7 [GEOGRAPHIC_DATA]" at bounding box center [517, 78] width 67 height 23
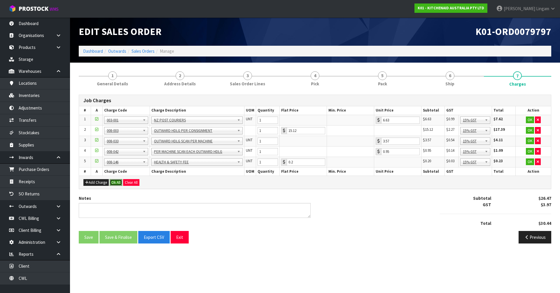
click at [119, 183] on button "Ok All" at bounding box center [116, 182] width 13 height 7
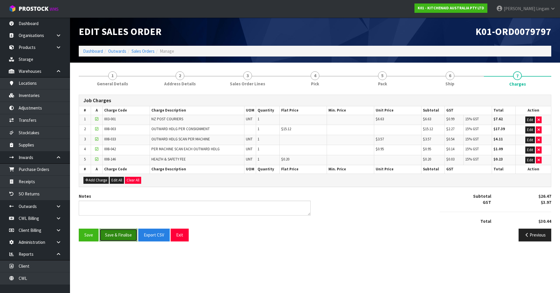
click at [123, 233] on button "Save & Finalise" at bounding box center [118, 235] width 38 height 13
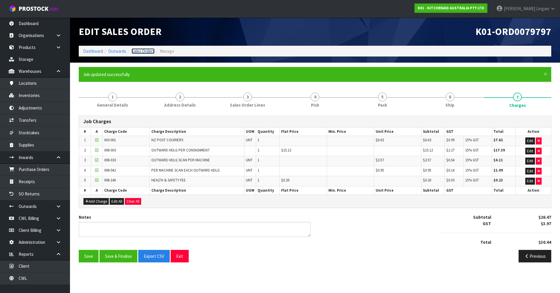
click at [147, 50] on link "Sales Orders" at bounding box center [142, 51] width 23 height 6
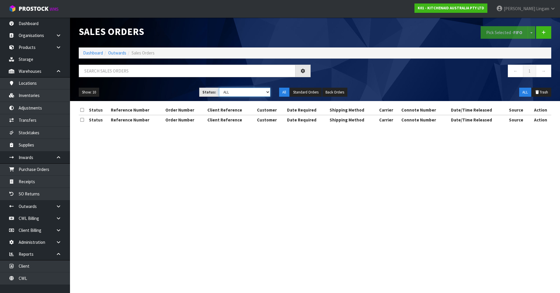
click at [261, 92] on select "Draft Pending Allocated Pending Pick Goods Picked Goods Packed Pending Charges …" at bounding box center [245, 92] width 52 height 9
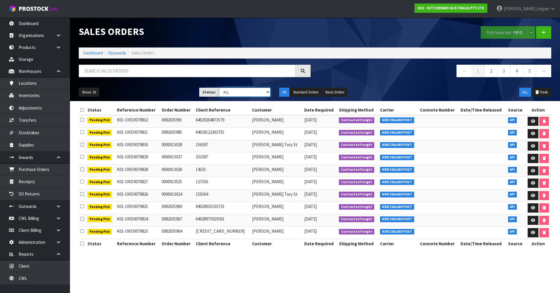
select select "string:6"
click at [219, 88] on select "Draft Pending Allocated Pending Pick Goods Picked Goods Packed Pending Charges …" at bounding box center [245, 92] width 52 height 9
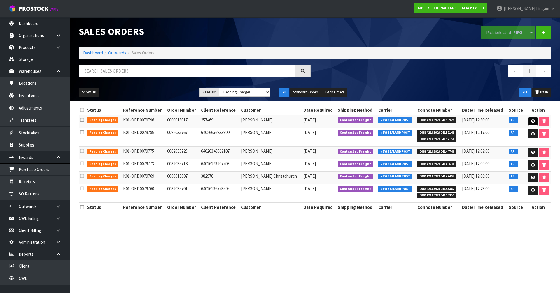
click at [531, 123] on icon at bounding box center [532, 122] width 4 height 4
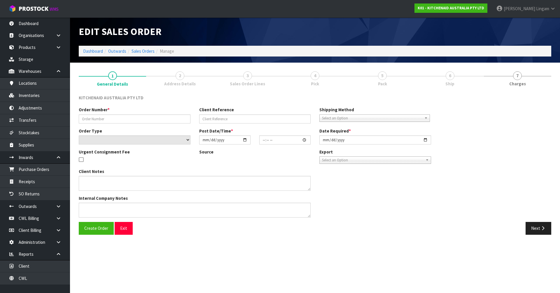
type input "0000013017"
type input "257469"
select select "number:0"
type input "[DATE]"
type input "17:33:03.000"
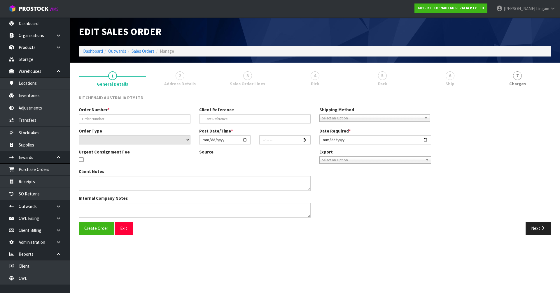
type input "[DATE]"
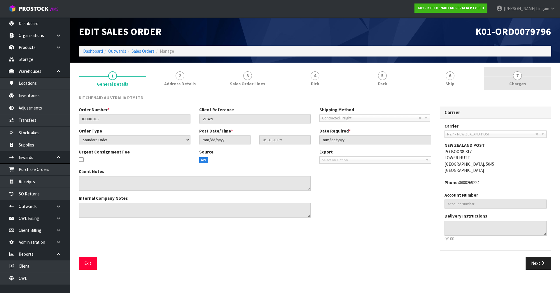
click at [528, 83] on link "7 [GEOGRAPHIC_DATA]" at bounding box center [517, 78] width 67 height 23
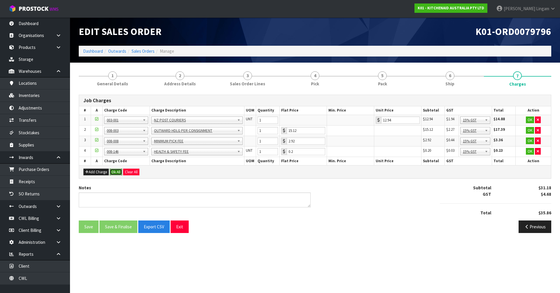
click at [118, 171] on button "Ok All" at bounding box center [116, 172] width 13 height 7
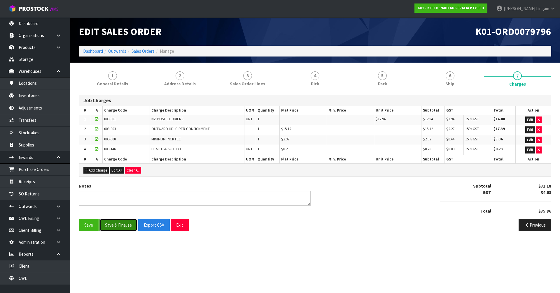
click at [127, 225] on button "Save & Finalise" at bounding box center [118, 225] width 38 height 13
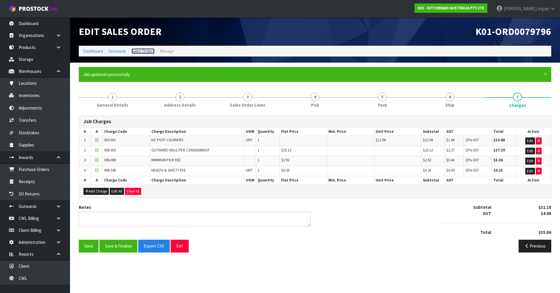
click at [144, 52] on link "Sales Orders" at bounding box center [142, 51] width 23 height 6
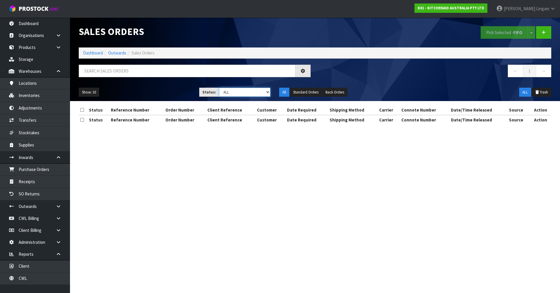
click at [264, 94] on select "Draft Pending Allocated Pending Pick Goods Picked Goods Packed Pending Charges …" at bounding box center [245, 92] width 52 height 9
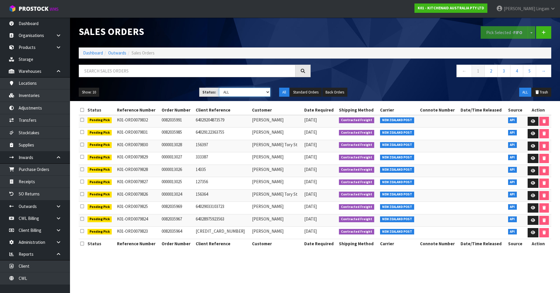
select select "string:6"
click at [219, 88] on select "Draft Pending Allocated Pending Pick Goods Picked Goods Packed Pending Charges …" at bounding box center [245, 92] width 52 height 9
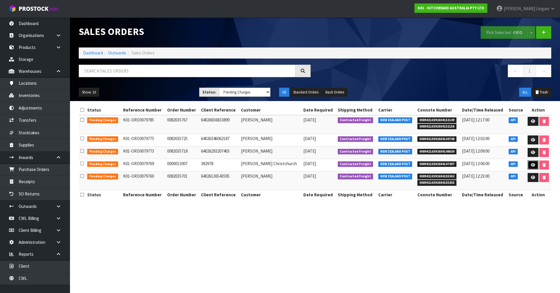
click at [533, 165] on icon at bounding box center [532, 165] width 4 height 4
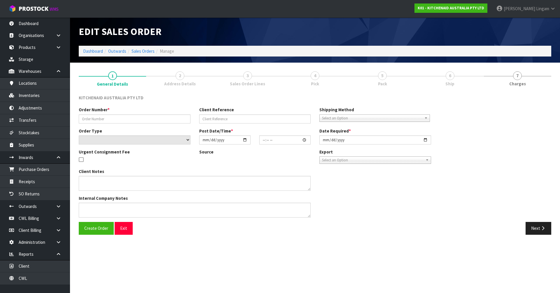
type input "0000013007"
type input "382978"
select select "number:0"
type input "[DATE]"
type input "11:32:59.000"
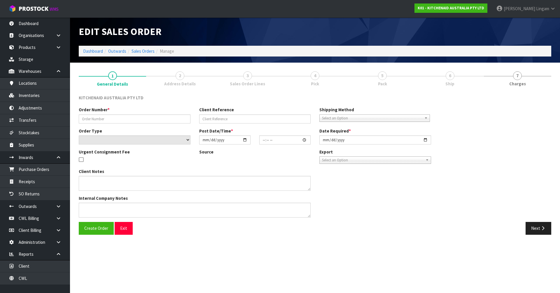
type input "[DATE]"
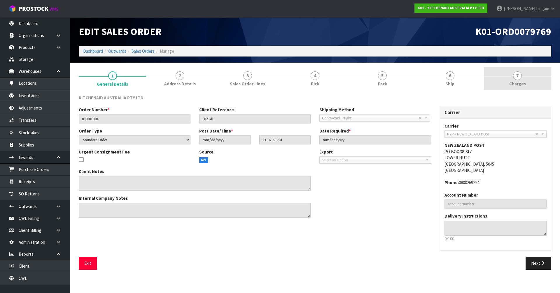
click at [530, 80] on link "7 [GEOGRAPHIC_DATA]" at bounding box center [517, 78] width 67 height 23
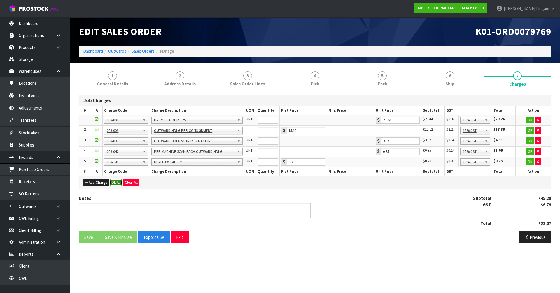
click at [114, 183] on button "Ok All" at bounding box center [116, 182] width 13 height 7
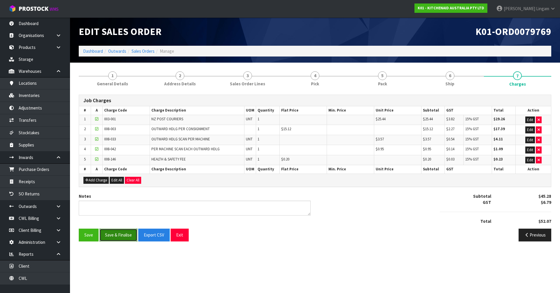
click at [115, 236] on button "Save & Finalise" at bounding box center [118, 235] width 38 height 13
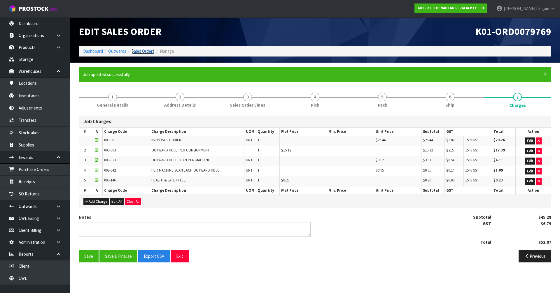
click at [139, 53] on link "Sales Orders" at bounding box center [142, 51] width 23 height 6
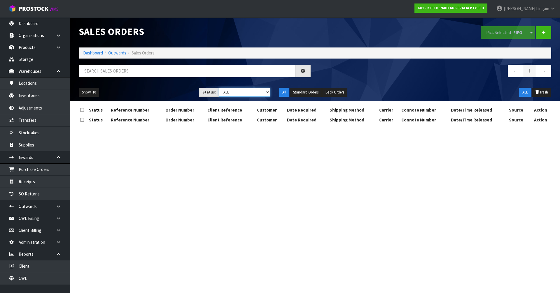
click at [260, 94] on select "Draft Pending Allocated Pending Pick Goods Picked Goods Packed Pending Charges …" at bounding box center [245, 92] width 52 height 9
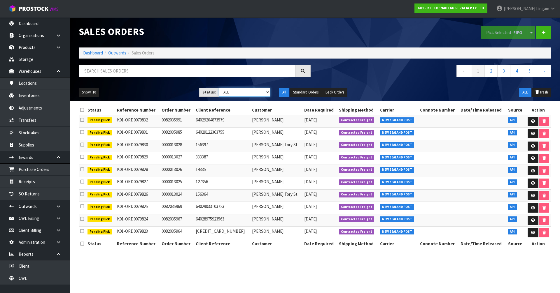
select select "string:6"
click at [219, 88] on select "Draft Pending Allocated Pending Pick Goods Picked Goods Packed Pending Charges …" at bounding box center [245, 92] width 52 height 9
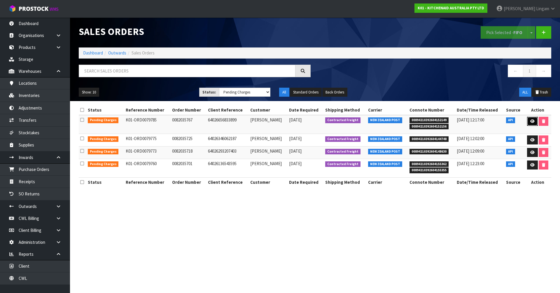
click at [530, 120] on icon at bounding box center [532, 122] width 4 height 4
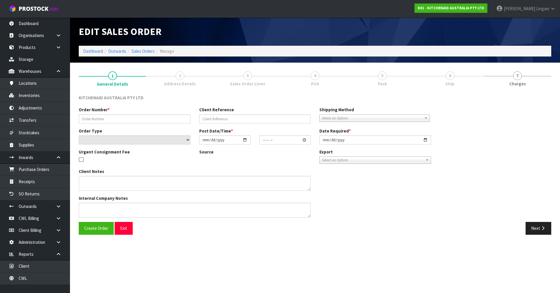
type input "0082035767"
type input "64026656833899"
select select "number:0"
type input "[DATE]"
type input "13:40:40.000"
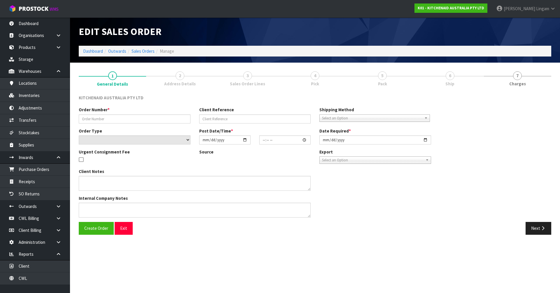
type input "[DATE]"
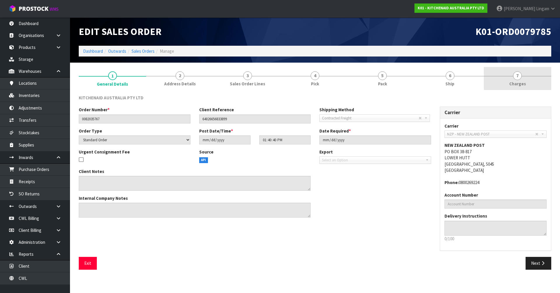
click at [537, 81] on link "7 [GEOGRAPHIC_DATA]" at bounding box center [517, 78] width 67 height 23
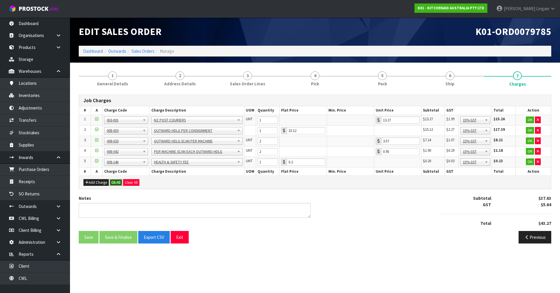
click at [120, 183] on button "Ok All" at bounding box center [116, 182] width 13 height 7
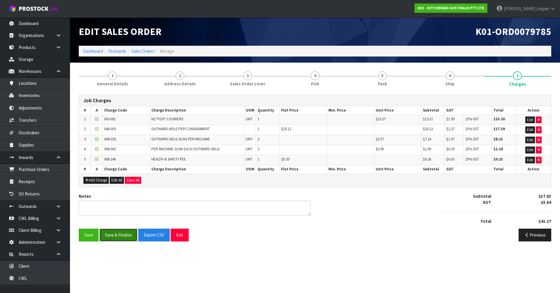
click at [115, 237] on button "Save & Finalise" at bounding box center [118, 235] width 38 height 13
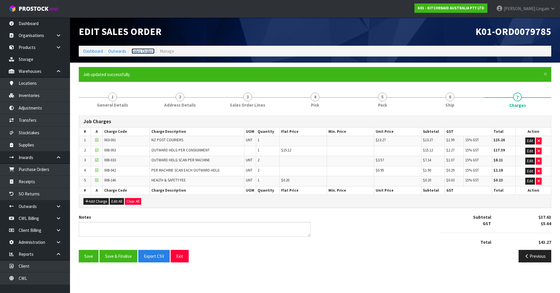
click at [149, 51] on link "Sales Orders" at bounding box center [142, 51] width 23 height 6
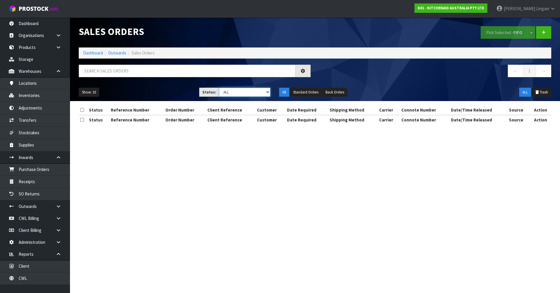
click at [261, 93] on select "Draft Pending Allocated Pending Pick Goods Picked Goods Packed Pending Charges …" at bounding box center [245, 92] width 52 height 9
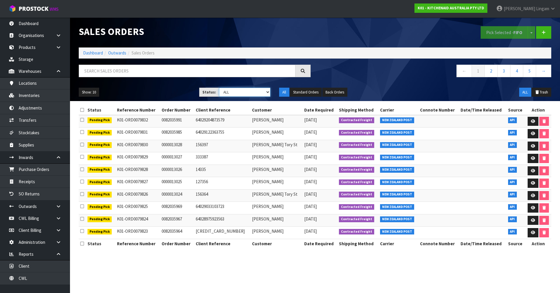
select select "string:6"
click at [219, 88] on select "Draft Pending Allocated Pending Pick Goods Picked Goods Packed Pending Charges …" at bounding box center [245, 92] width 52 height 9
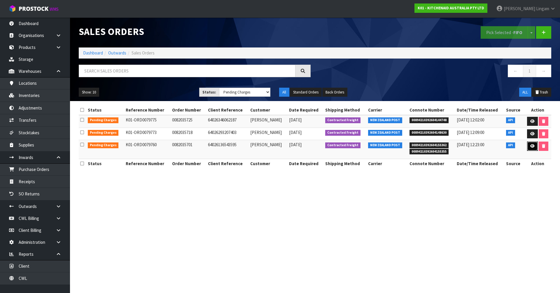
click at [531, 145] on icon at bounding box center [532, 146] width 4 height 4
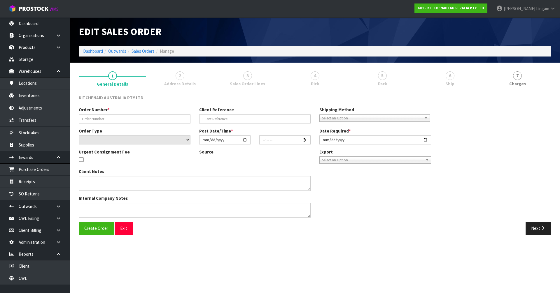
type input "0082035701"
type input "64026136543595"
select select "number:0"
type input "[DATE]"
type input "09:39:23.000"
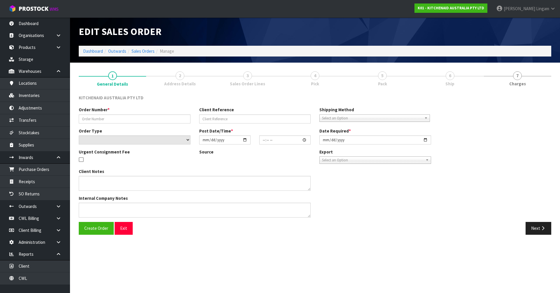
type input "[DATE]"
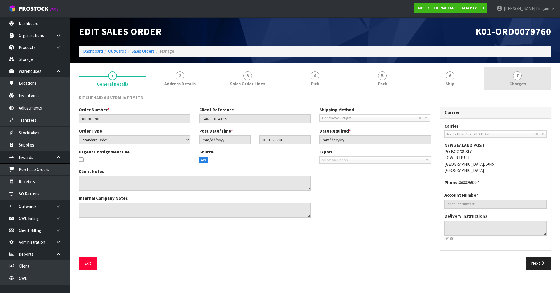
click at [534, 88] on link "7 [GEOGRAPHIC_DATA]" at bounding box center [517, 78] width 67 height 23
drag, startPoint x: 533, startPoint y: 84, endPoint x: 516, endPoint y: 82, distance: 16.1
click at [526, 84] on link "7 [GEOGRAPHIC_DATA]" at bounding box center [517, 78] width 67 height 23
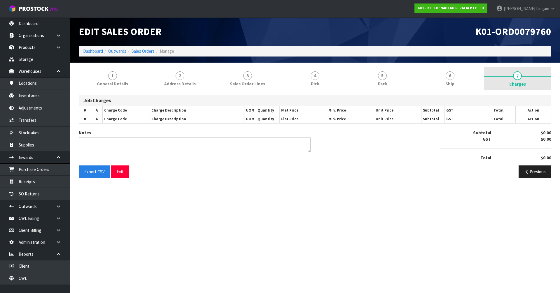
click at [518, 82] on span "Charges" at bounding box center [517, 84] width 17 height 6
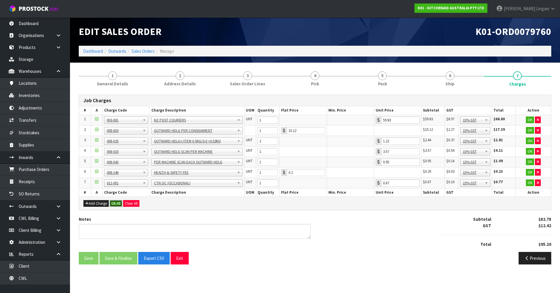
click at [116, 204] on button "Ok All" at bounding box center [116, 203] width 13 height 7
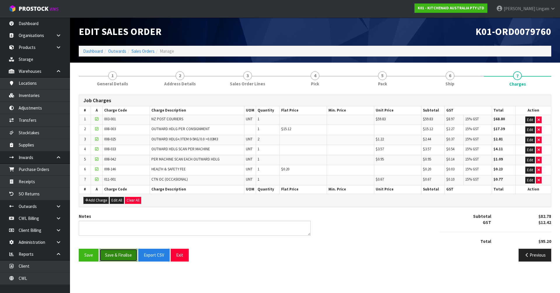
click at [122, 253] on button "Save & Finalise" at bounding box center [118, 255] width 38 height 13
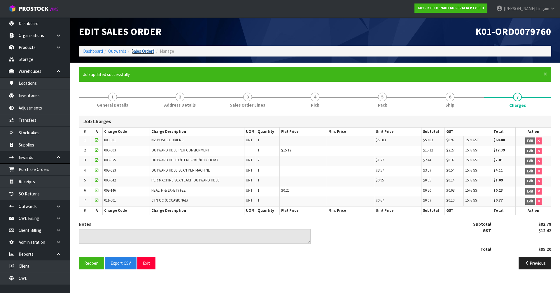
click at [150, 52] on link "Sales Orders" at bounding box center [142, 51] width 23 height 6
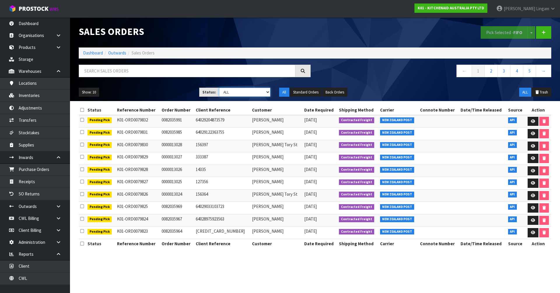
click at [263, 91] on select "Draft Pending Allocated Pending Pick Goods Picked Goods Packed Pending Charges …" at bounding box center [245, 92] width 52 height 9
select select "string:6"
click at [219, 88] on select "Draft Pending Allocated Pending Pick Goods Picked Goods Packed Pending Charges …" at bounding box center [245, 92] width 52 height 9
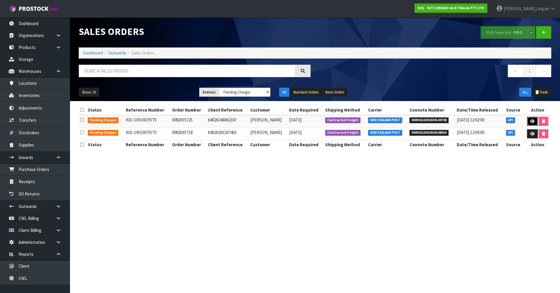
click at [532, 123] on icon at bounding box center [532, 122] width 4 height 4
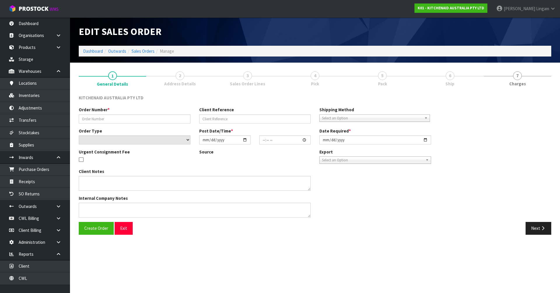
type input "0082035725"
type input "64026346062187"
select select "number:0"
type input "[DATE]"
type input "11:40:24.000"
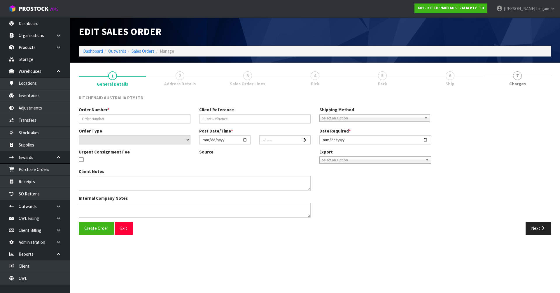
type input "[DATE]"
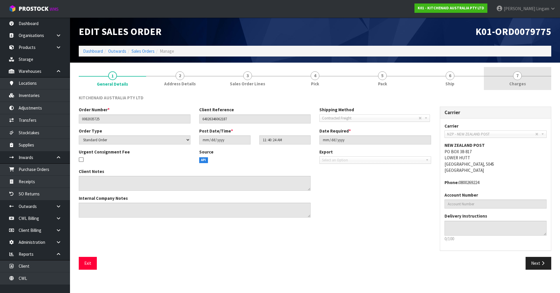
click at [532, 82] on link "7 [GEOGRAPHIC_DATA]" at bounding box center [517, 78] width 67 height 23
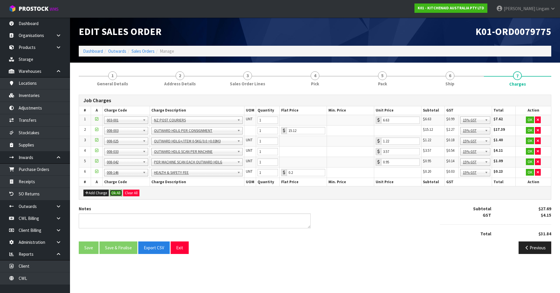
click at [115, 194] on button "Ok All" at bounding box center [116, 193] width 13 height 7
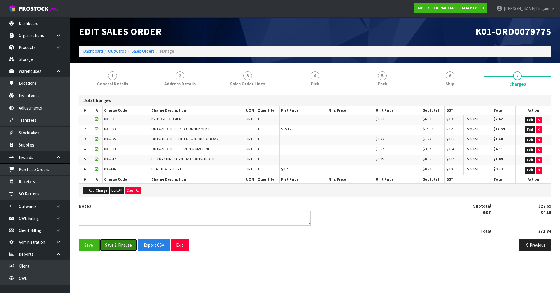
click at [122, 244] on button "Save & Finalise" at bounding box center [118, 245] width 38 height 13
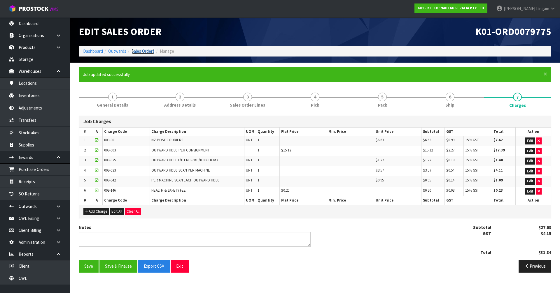
click at [149, 51] on link "Sales Orders" at bounding box center [142, 51] width 23 height 6
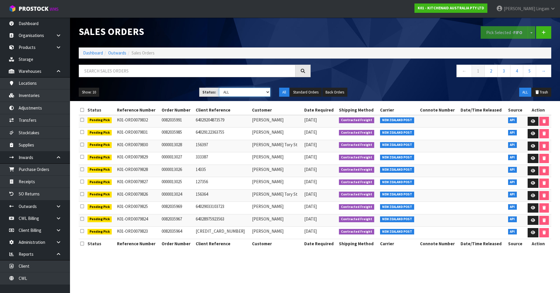
click at [256, 92] on select "Draft Pending Allocated Pending Pick Goods Picked Goods Packed Pending Charges …" at bounding box center [245, 92] width 52 height 9
select select "string:6"
click at [219, 88] on select "Draft Pending Allocated Pending Pick Goods Picked Goods Packed Pending Charges …" at bounding box center [245, 92] width 52 height 9
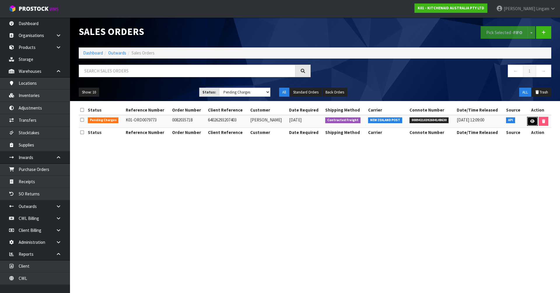
click at [531, 120] on icon at bounding box center [532, 122] width 4 height 4
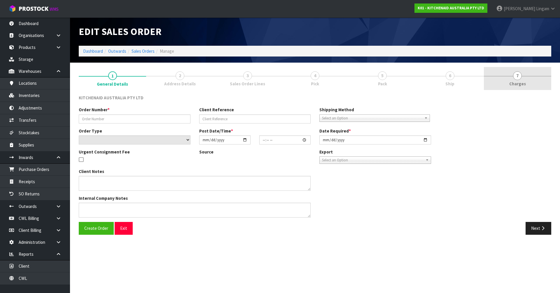
type input "0082035718"
type input "64026293207403"
select select "number:0"
type input "[DATE]"
type input "11:40:20.000"
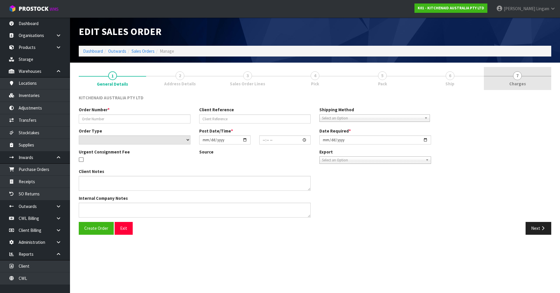
type input "[DATE]"
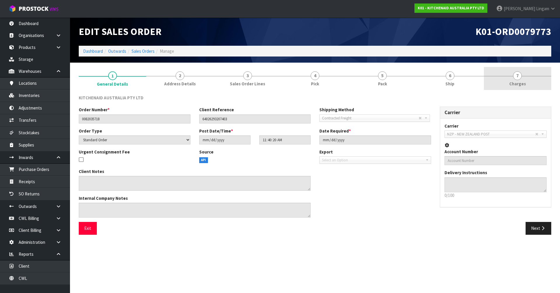
click at [528, 81] on link "7 [GEOGRAPHIC_DATA]" at bounding box center [517, 78] width 67 height 23
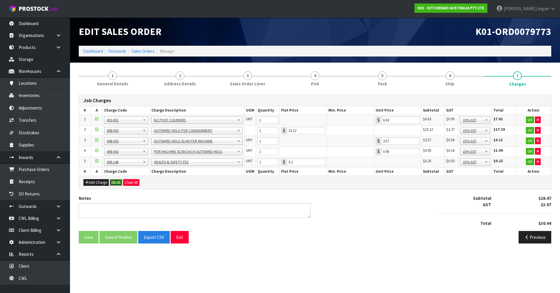
click at [113, 182] on button "Ok All" at bounding box center [116, 182] width 13 height 7
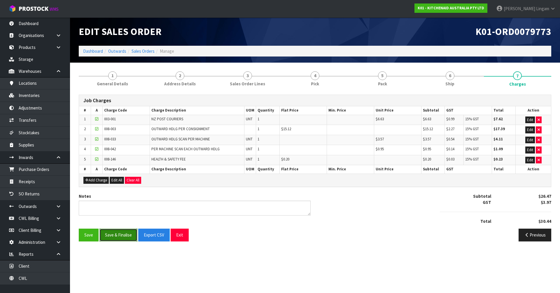
click at [123, 237] on button "Save & Finalise" at bounding box center [118, 235] width 38 height 13
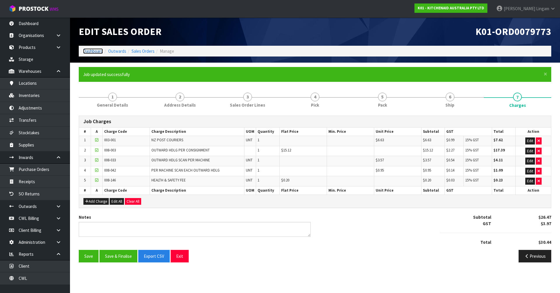
click at [94, 52] on link "Dashboard" at bounding box center [93, 51] width 20 height 6
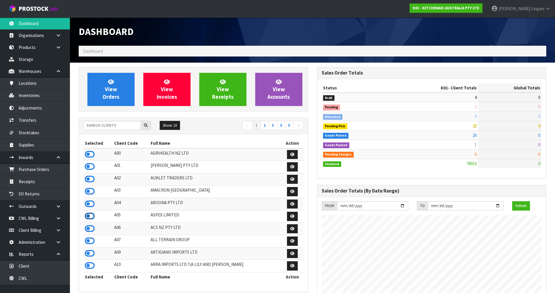
scroll to position [442, 238]
click at [89, 204] on icon at bounding box center [90, 204] width 10 height 9
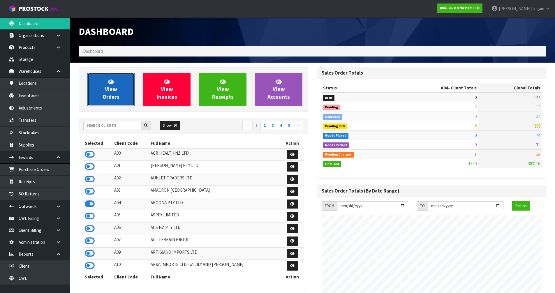
scroll to position [291120, 291238]
click at [115, 95] on span "View Orders" at bounding box center [111, 89] width 17 height 22
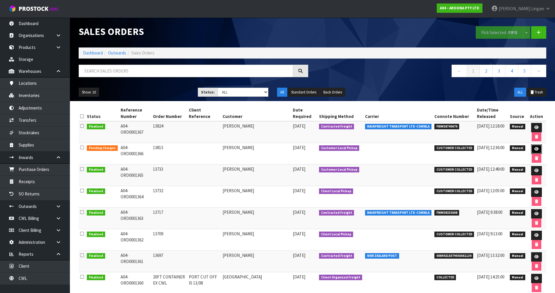
click at [534, 152] on link at bounding box center [536, 149] width 11 height 9
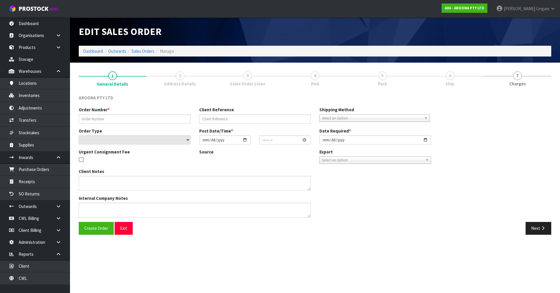
click at [534, 152] on div "Order Number * Client Reference Shipping Method Client Local Pickup Customer Lo…" at bounding box center [314, 164] width 481 height 115
type input "13813"
select select "number:0"
type input "[DATE]"
type input "12:01:00.000"
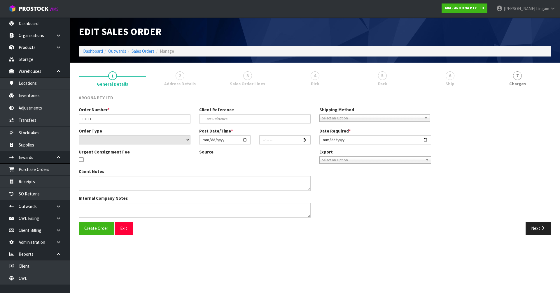
type input "[DATE]"
type textarea "HI - THIS CUSTOMER (ORDER #13813) ADVISES HE WILL PICK UP [DATE] 26TH, SOME TIM…"
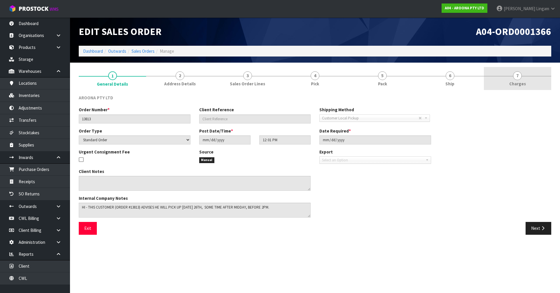
click at [529, 80] on link "7 [GEOGRAPHIC_DATA]" at bounding box center [517, 78] width 67 height 23
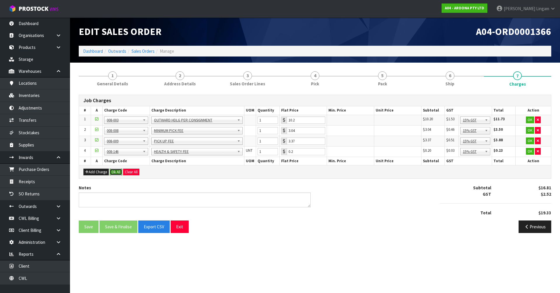
click at [114, 172] on button "Ok All" at bounding box center [116, 172] width 13 height 7
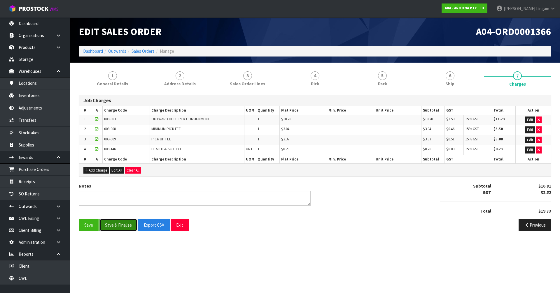
click at [115, 224] on button "Save & Finalise" at bounding box center [118, 225] width 38 height 13
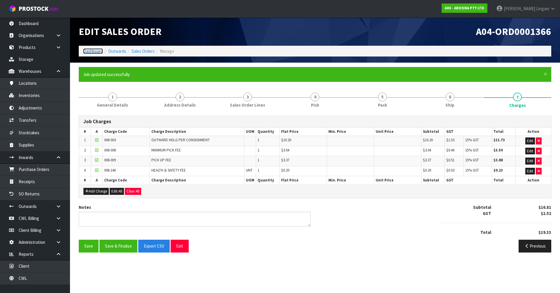
click at [98, 50] on link "Dashboard" at bounding box center [93, 51] width 20 height 6
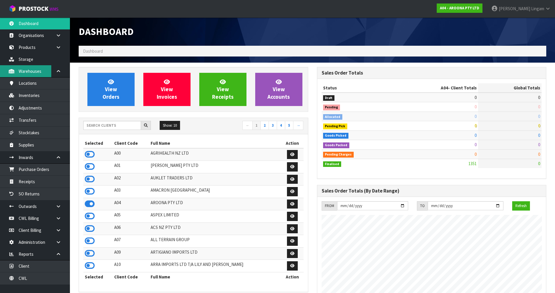
scroll to position [356, 238]
click at [99, 125] on input "text" at bounding box center [112, 125] width 58 height 9
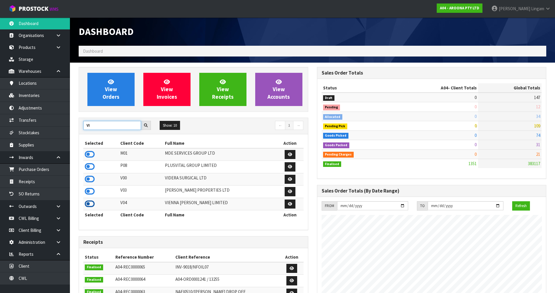
type input "VI"
click at [92, 204] on icon at bounding box center [90, 204] width 10 height 9
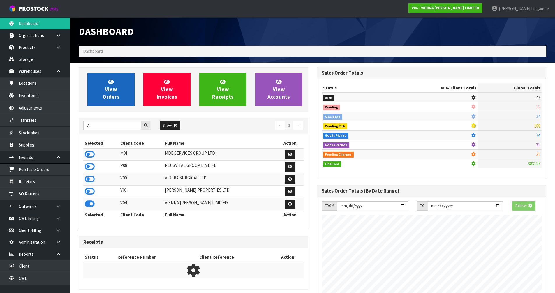
scroll to position [461, 238]
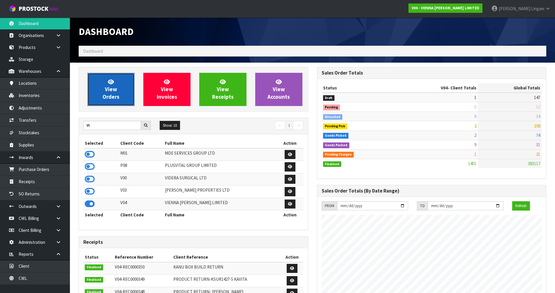
click at [124, 96] on link "View Orders" at bounding box center [110, 89] width 47 height 33
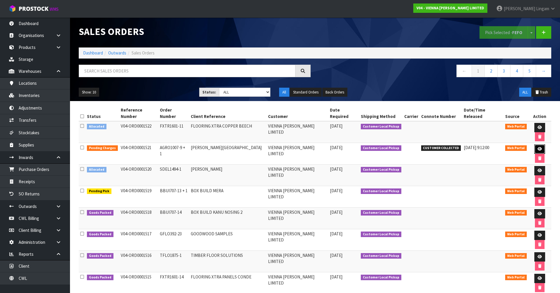
click at [537, 147] on icon at bounding box center [539, 149] width 4 height 4
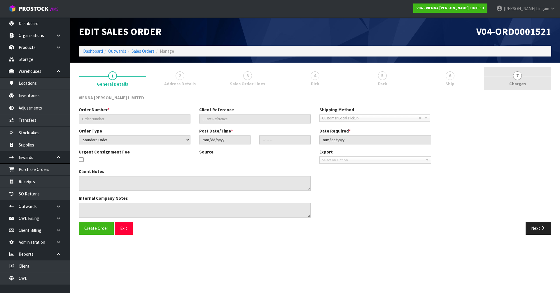
type input "AGRO1007-9 + 1"
type input "[PERSON_NAME][GEOGRAPHIC_DATA]"
select select "number:0"
type input "[DATE]"
type input "13:36:00.000"
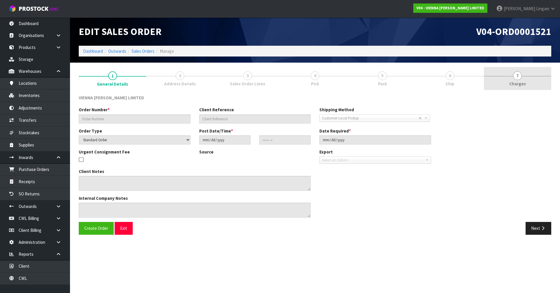
type input "[DATE]"
type textarea "[PERSON_NAME] BLEAKHOUSE ROAD EXTRA CARTONS LAUNDRY"
click at [537, 82] on link "7 [GEOGRAPHIC_DATA]" at bounding box center [517, 78] width 67 height 23
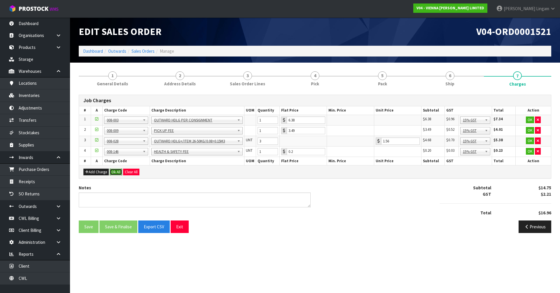
click at [120, 172] on button "Ok All" at bounding box center [116, 172] width 13 height 7
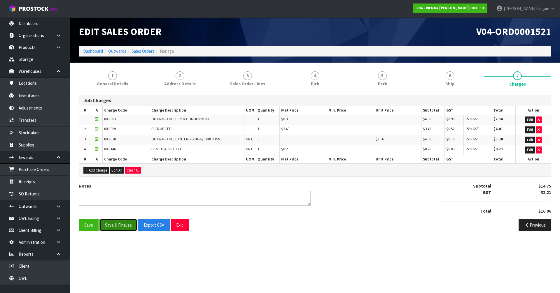
click at [117, 226] on button "Save & Finalise" at bounding box center [118, 225] width 38 height 13
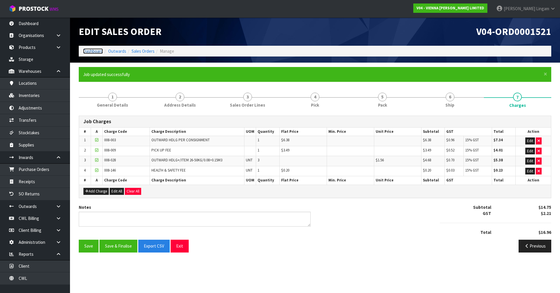
click at [93, 52] on link "Dashboard" at bounding box center [93, 51] width 20 height 6
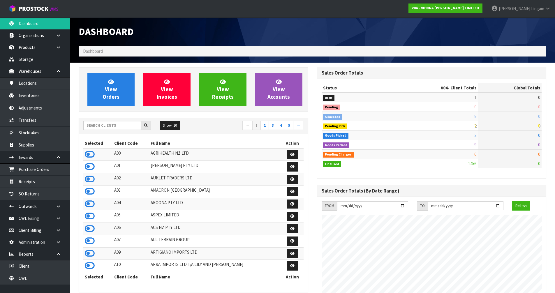
scroll to position [461, 238]
click at [89, 168] on icon at bounding box center [90, 166] width 10 height 9
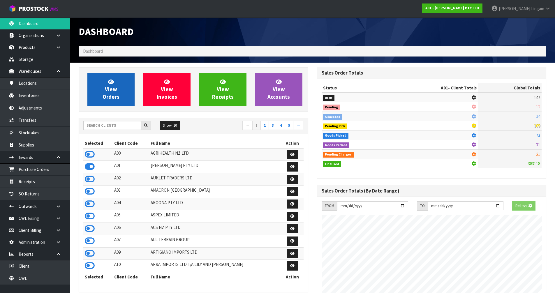
scroll to position [404, 238]
click at [116, 95] on span "View Orders" at bounding box center [111, 89] width 17 height 22
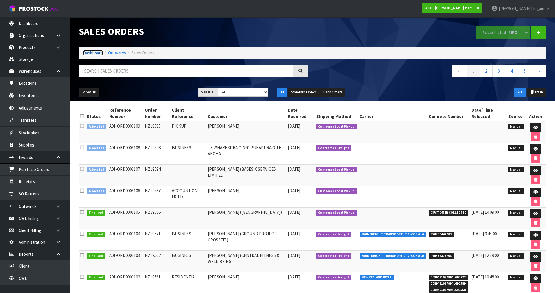
click at [92, 53] on link "Dashboard" at bounding box center [93, 53] width 20 height 6
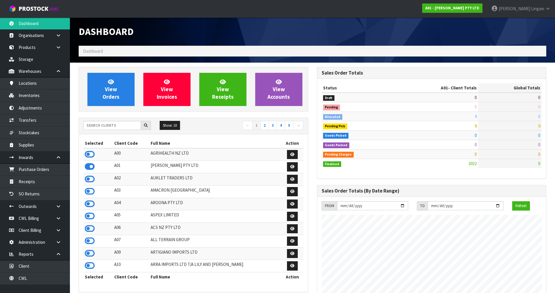
scroll to position [404, 238]
click at [105, 129] on input "text" at bounding box center [112, 125] width 58 height 9
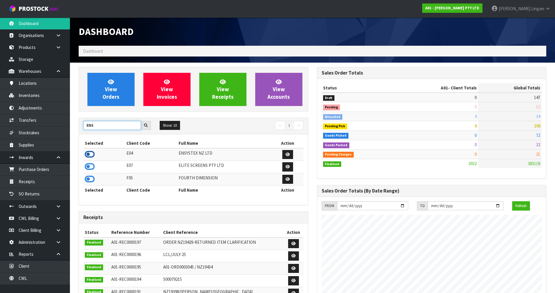
type input "ENS"
click at [92, 156] on icon at bounding box center [90, 154] width 10 height 9
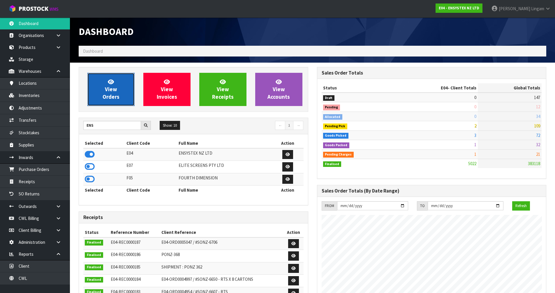
click at [124, 96] on link "View Orders" at bounding box center [110, 89] width 47 height 33
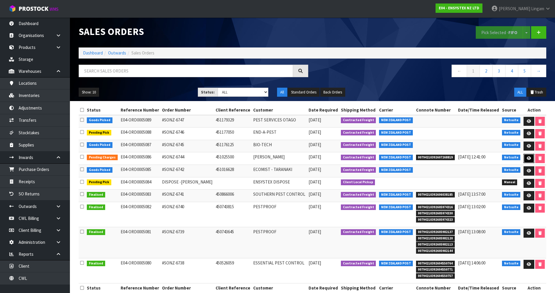
click at [530, 159] on icon at bounding box center [529, 159] width 4 height 4
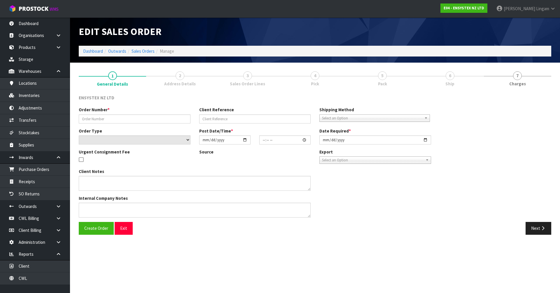
type input "#SONZ-6744"
type input "451025500"
select select "number:0"
type input "[DATE]"
type input "11:45:23.000"
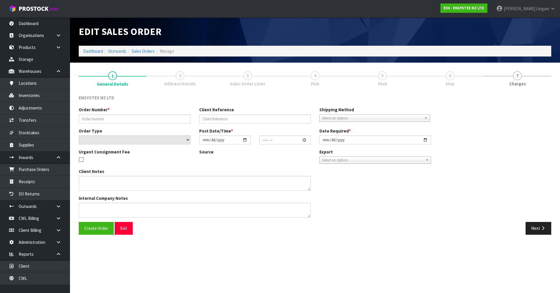
type input "[DATE]"
type textarea "[PERSON_NAME] [PHONE_NUMBER] for contact"
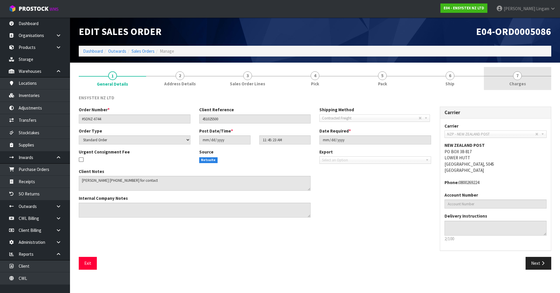
click at [528, 82] on link "7 [GEOGRAPHIC_DATA]" at bounding box center [517, 78] width 67 height 23
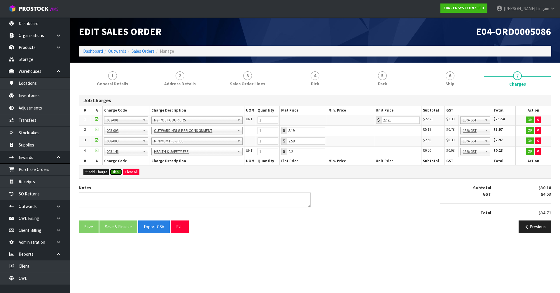
click at [113, 171] on button "Ok All" at bounding box center [116, 172] width 13 height 7
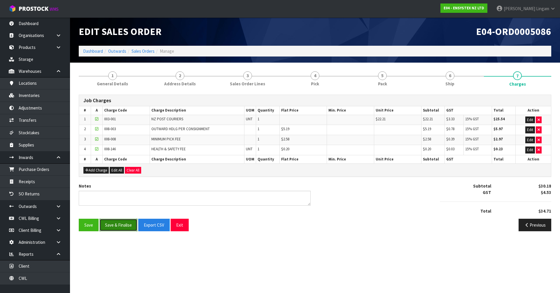
click at [123, 228] on button "Save & Finalise" at bounding box center [118, 225] width 38 height 13
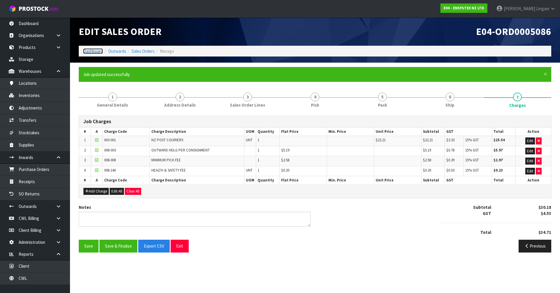
click at [95, 50] on link "Dashboard" at bounding box center [93, 51] width 20 height 6
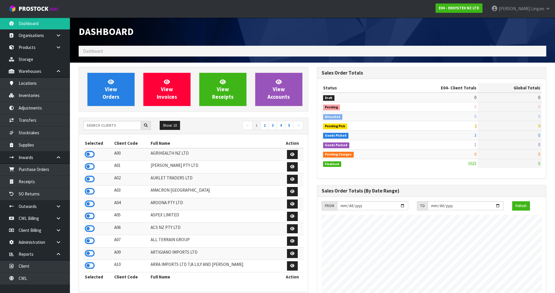
scroll to position [442, 238]
click at [118, 127] on input "text" at bounding box center [112, 125] width 58 height 9
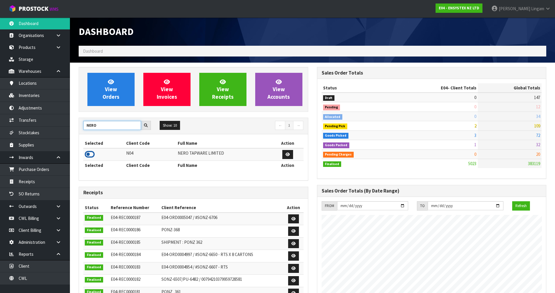
type input "NERO"
click at [89, 155] on icon at bounding box center [90, 154] width 10 height 9
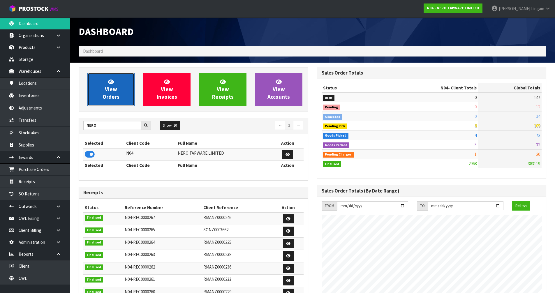
click at [110, 86] on span "View Orders" at bounding box center [111, 89] width 17 height 22
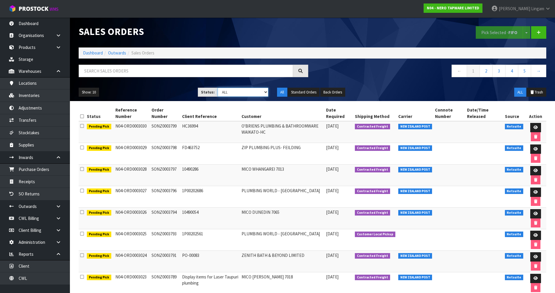
click at [254, 92] on select "Draft Pending Allocated Pending Pick Goods Picked Goods Packed Pending Charges …" at bounding box center [243, 92] width 51 height 9
select select "string:6"
click at [218, 88] on select "Draft Pending Allocated Pending Pick Goods Picked Goods Packed Pending Charges …" at bounding box center [243, 92] width 51 height 9
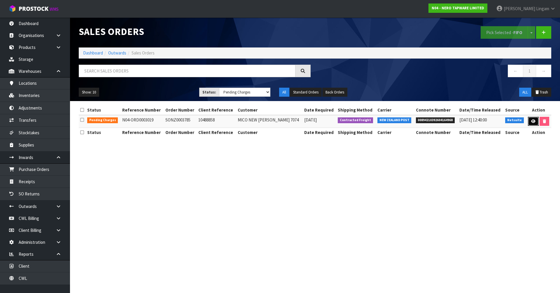
click at [534, 124] on link at bounding box center [533, 121] width 11 height 9
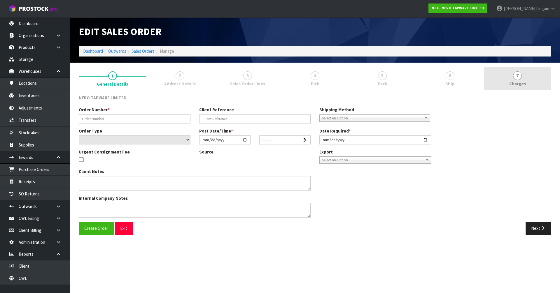
type input "SONZ0003785"
type input "10488858"
select select "number:0"
type input "[DATE]"
type input "16:30:07.000"
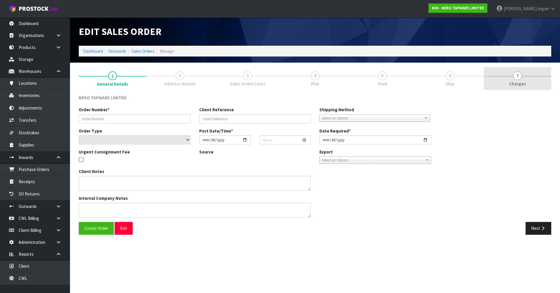
type input "[DATE]"
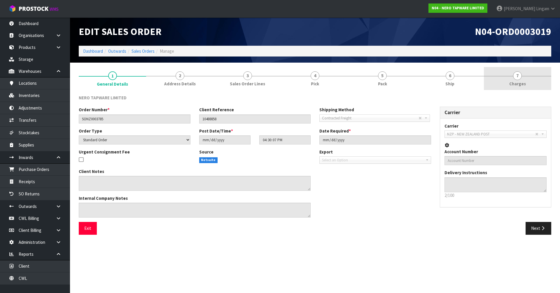
click at [530, 77] on link "7 [GEOGRAPHIC_DATA]" at bounding box center [517, 78] width 67 height 23
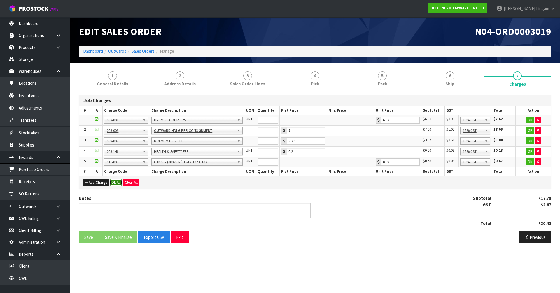
click at [115, 183] on button "Ok All" at bounding box center [116, 182] width 13 height 7
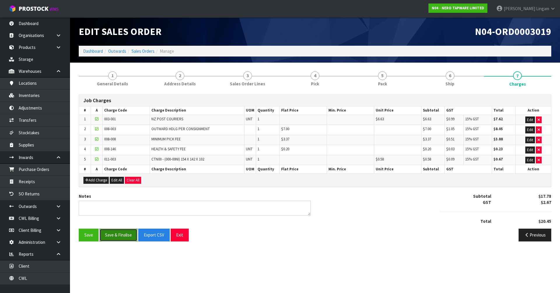
click at [114, 235] on button "Save & Finalise" at bounding box center [118, 235] width 38 height 13
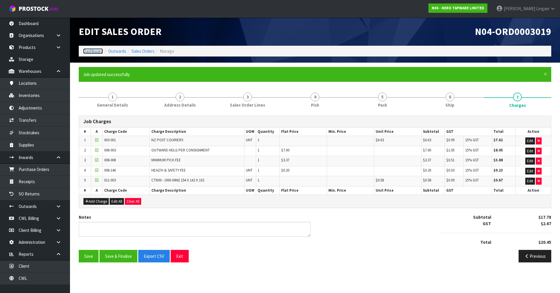
click at [92, 50] on link "Dashboard" at bounding box center [93, 51] width 20 height 6
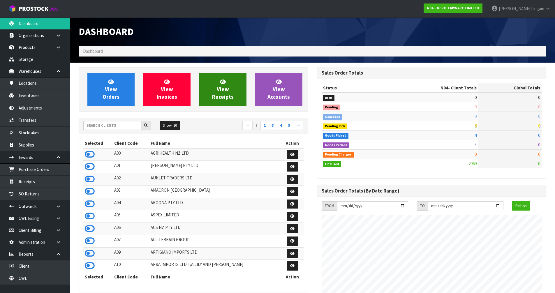
scroll to position [442, 238]
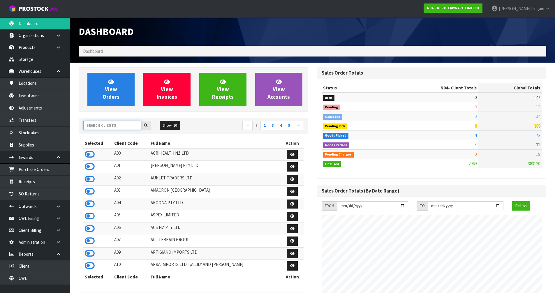
click at [117, 126] on input "text" at bounding box center [112, 125] width 58 height 9
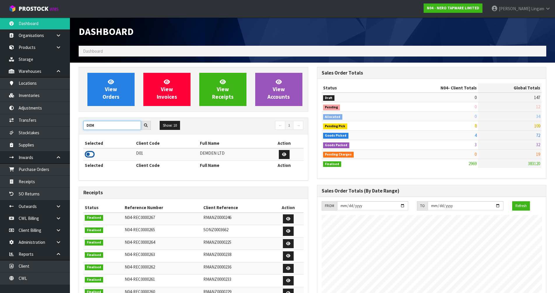
type input "DEM"
click at [92, 156] on icon at bounding box center [90, 154] width 10 height 9
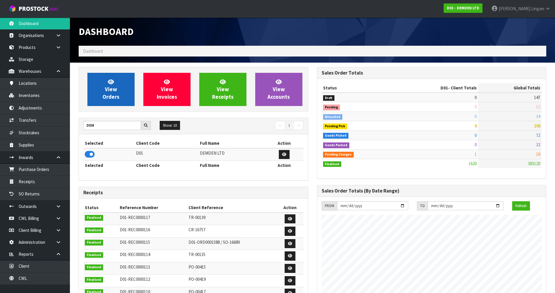
scroll to position [366, 238]
click at [112, 92] on span "View Orders" at bounding box center [111, 89] width 17 height 22
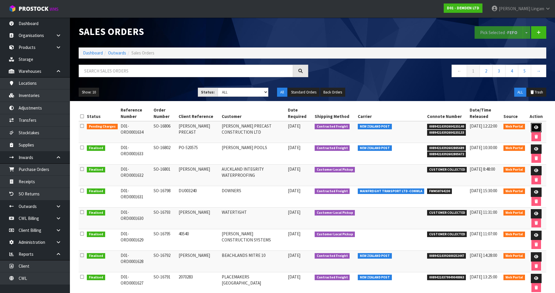
click at [534, 126] on icon at bounding box center [536, 128] width 4 height 4
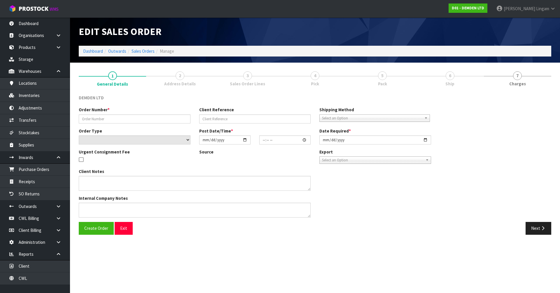
type input "SO-16806"
type input "[PERSON_NAME] PRECAST"
select select "number:0"
type input "[DATE]"
type input "08:59:00.000"
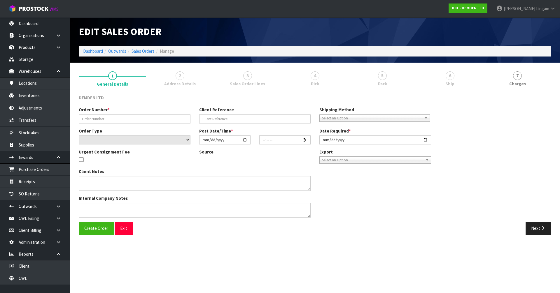
type input "[DATE]"
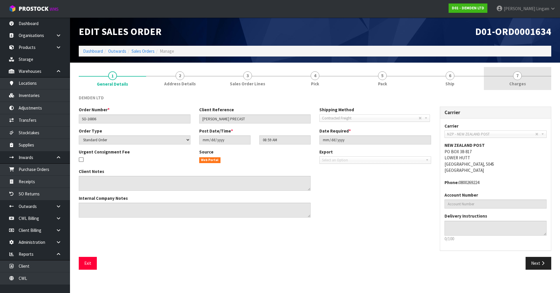
click at [532, 84] on link "7 [GEOGRAPHIC_DATA]" at bounding box center [517, 78] width 67 height 23
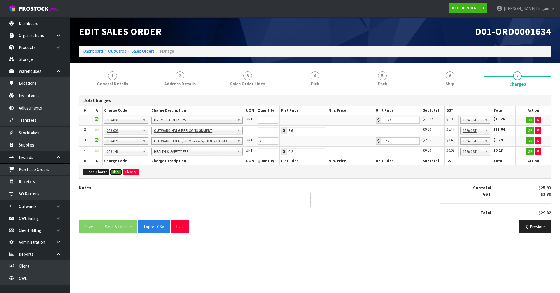
click at [117, 173] on button "Ok All" at bounding box center [116, 172] width 13 height 7
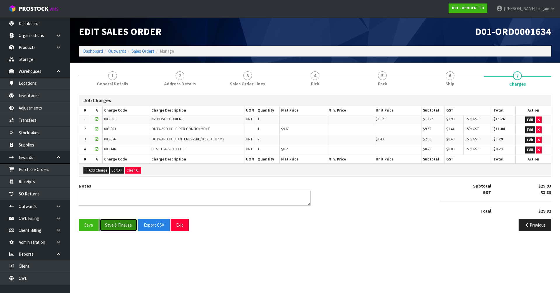
click at [119, 225] on button "Save & Finalise" at bounding box center [118, 225] width 38 height 13
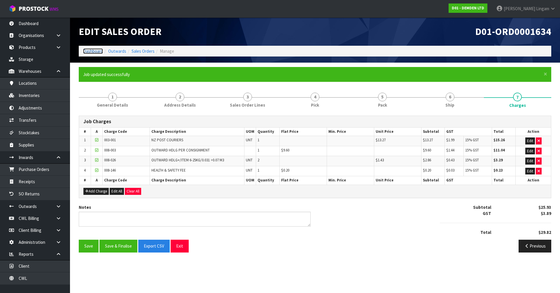
click at [93, 51] on link "Dashboard" at bounding box center [93, 51] width 20 height 6
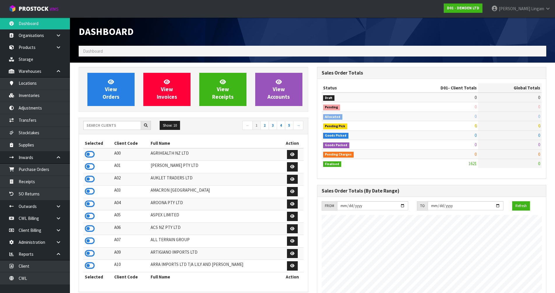
scroll to position [366, 238]
click at [133, 125] on input "text" at bounding box center [112, 125] width 58 height 9
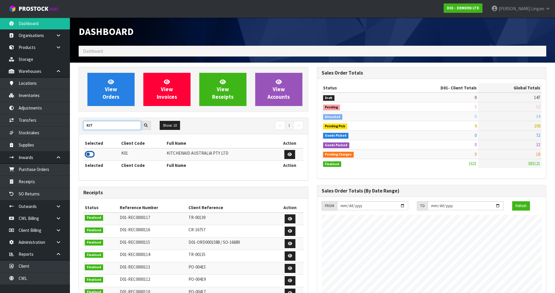
type input "KIT"
click at [90, 154] on icon at bounding box center [90, 154] width 10 height 9
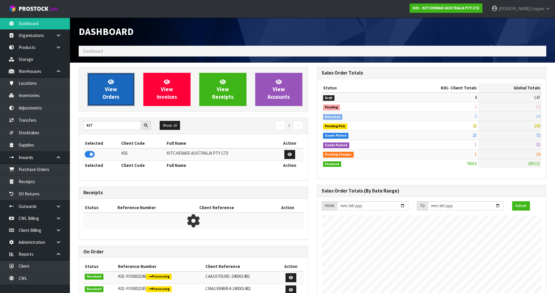
scroll to position [442, 238]
click at [113, 96] on span "View Orders" at bounding box center [111, 89] width 17 height 22
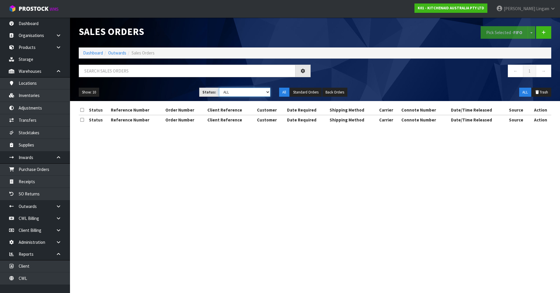
click at [259, 95] on select "Draft Pending Allocated Pending Pick Goods Picked Goods Packed Pending Charges …" at bounding box center [245, 92] width 52 height 9
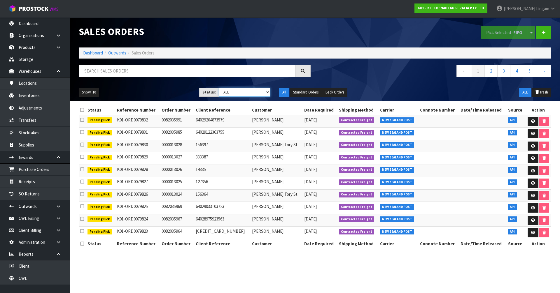
select select "string:6"
click at [219, 88] on select "Draft Pending Allocated Pending Pick Goods Picked Goods Packed Pending Charges …" at bounding box center [245, 92] width 52 height 9
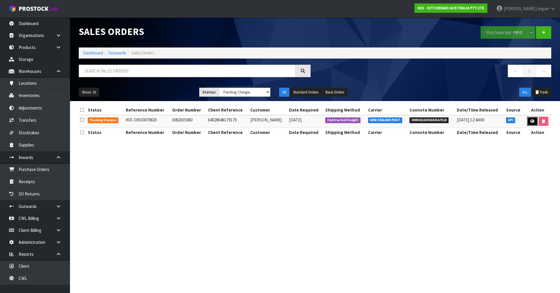
click at [533, 120] on icon at bounding box center [532, 122] width 4 height 4
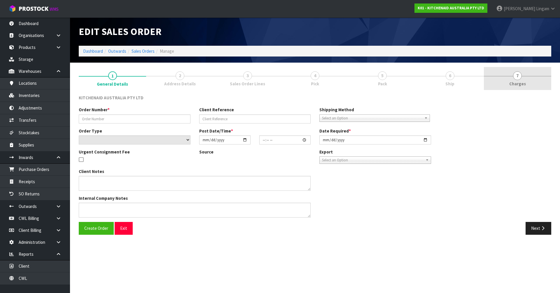
type input "0082035960"
type input "64028646179179"
select select "number:0"
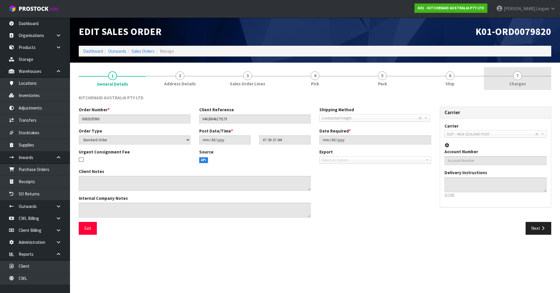
click at [536, 81] on link "7 [GEOGRAPHIC_DATA]" at bounding box center [517, 78] width 67 height 23
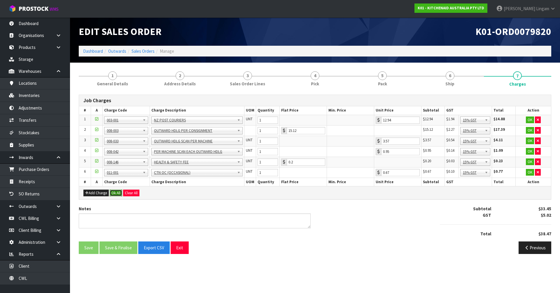
click at [117, 194] on button "Ok All" at bounding box center [116, 193] width 13 height 7
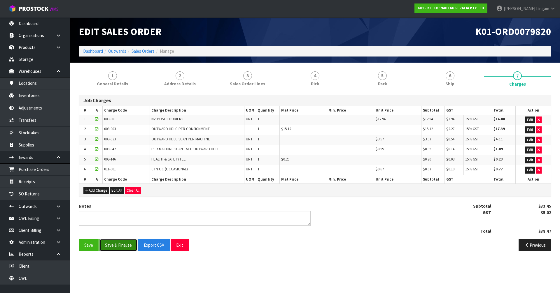
click at [124, 244] on button "Save & Finalise" at bounding box center [118, 245] width 38 height 13
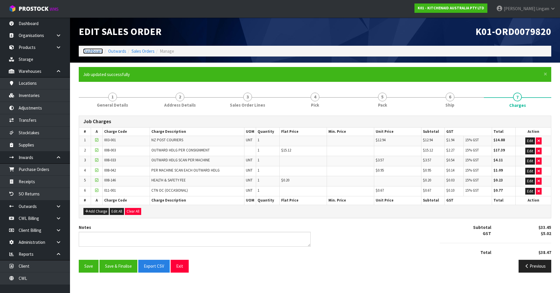
click at [89, 51] on link "Dashboard" at bounding box center [93, 51] width 20 height 6
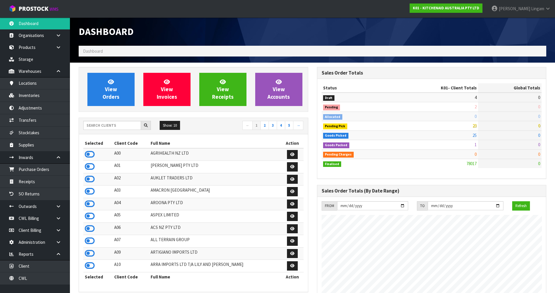
scroll to position [442, 238]
click at [116, 125] on input "text" at bounding box center [112, 125] width 58 height 9
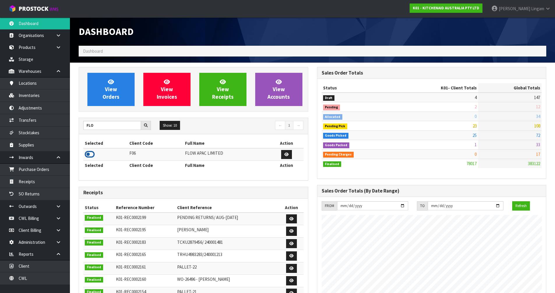
click at [91, 157] on icon at bounding box center [90, 154] width 10 height 9
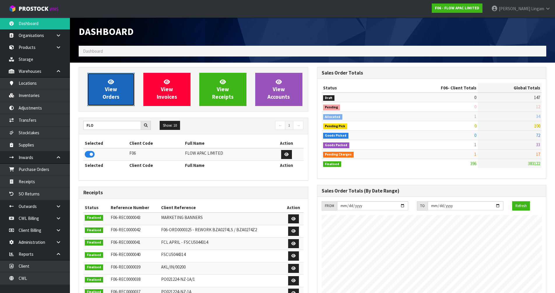
click at [111, 98] on span "View Orders" at bounding box center [111, 89] width 17 height 22
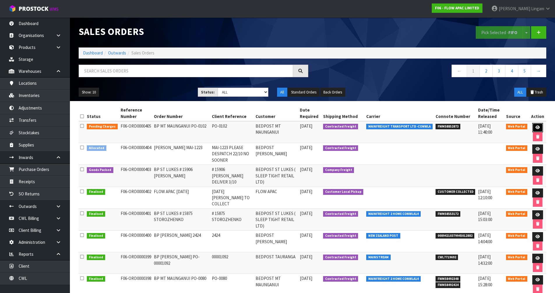
click at [540, 128] on icon at bounding box center [538, 128] width 4 height 4
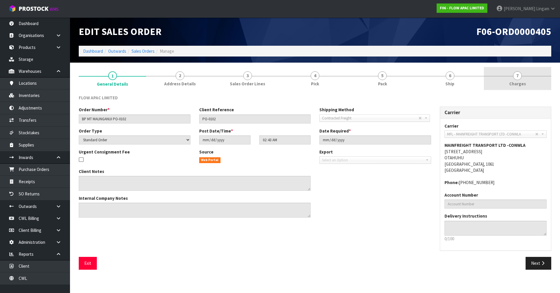
click at [535, 82] on link "7 [GEOGRAPHIC_DATA]" at bounding box center [517, 78] width 67 height 23
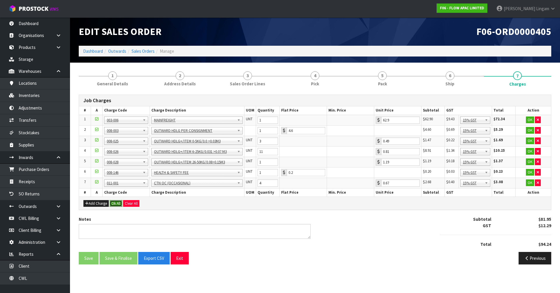
click at [115, 204] on button "Ok All" at bounding box center [116, 203] width 13 height 7
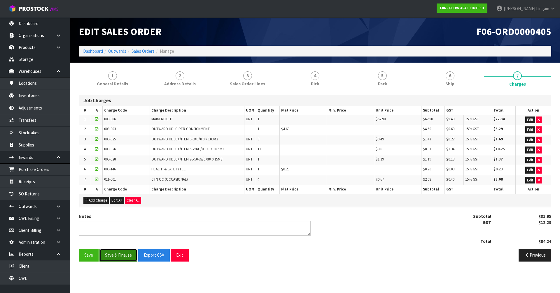
click at [119, 254] on button "Save & Finalise" at bounding box center [118, 255] width 38 height 13
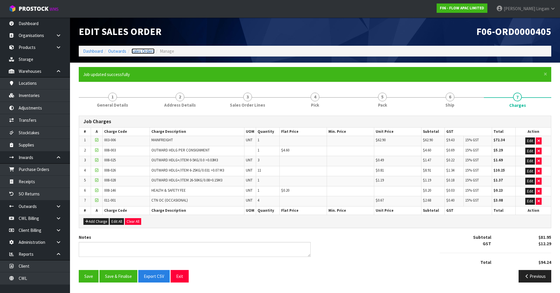
click at [145, 49] on link "Sales Orders" at bounding box center [142, 51] width 23 height 6
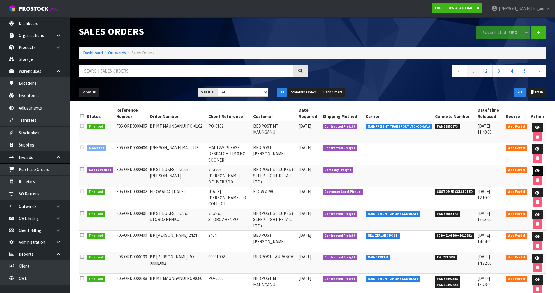
click at [534, 170] on link at bounding box center [537, 170] width 11 height 9
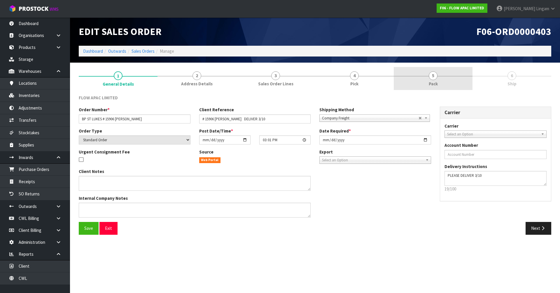
click at [444, 79] on link "5 Pack" at bounding box center [432, 78] width 79 height 23
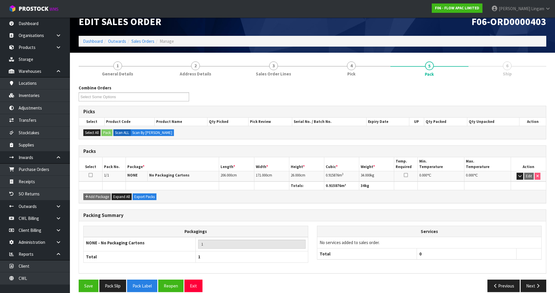
scroll to position [18, 0]
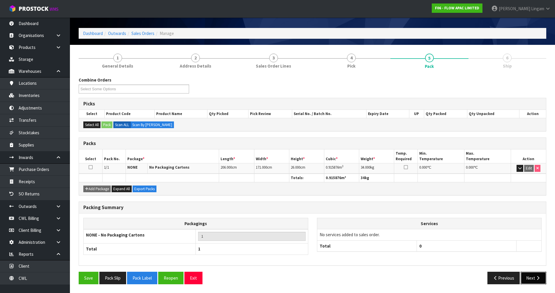
click at [529, 276] on button "Next" at bounding box center [534, 278] width 26 height 13
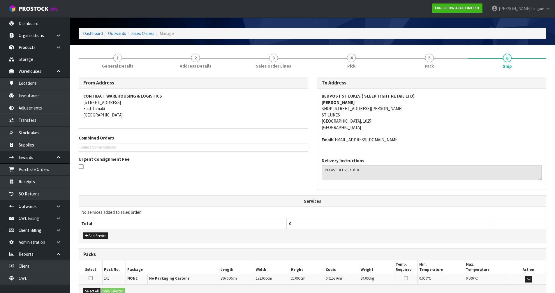
scroll to position [85, 0]
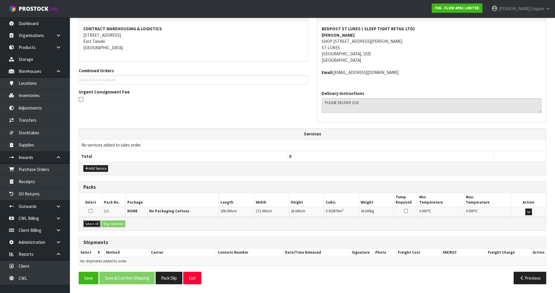
click at [94, 222] on button "Select All" at bounding box center [91, 224] width 17 height 7
click at [106, 221] on button "Ship Selected" at bounding box center [113, 224] width 24 height 7
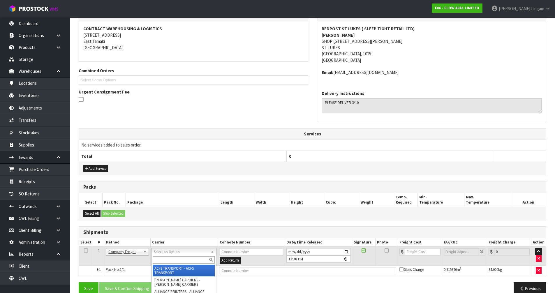
click at [166, 258] on input "text" at bounding box center [184, 259] width 62 height 7
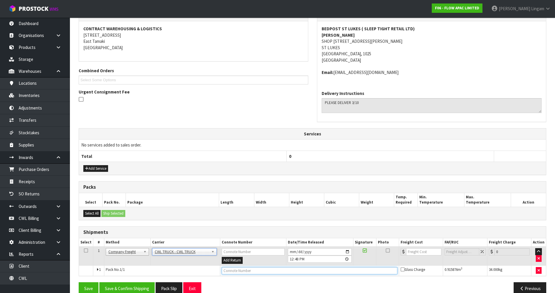
click at [228, 272] on input "text" at bounding box center [309, 270] width 175 height 7
click at [87, 290] on button "Save" at bounding box center [89, 288] width 20 height 13
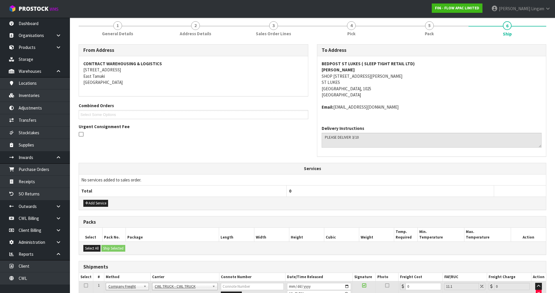
scroll to position [117, 0]
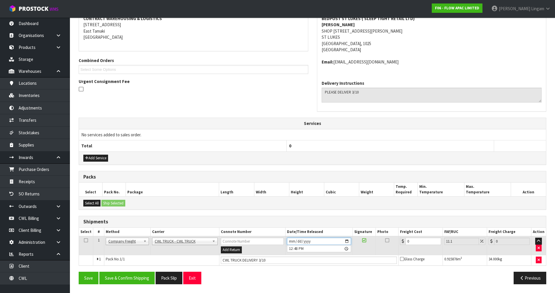
click at [290, 242] on input "[DATE]" at bounding box center [319, 241] width 64 height 7
click at [85, 278] on button "Save" at bounding box center [89, 278] width 20 height 13
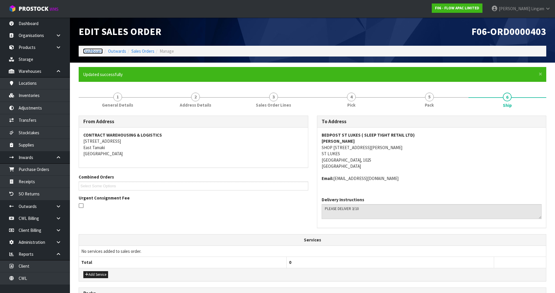
click at [89, 51] on link "Dashboard" at bounding box center [93, 51] width 20 height 6
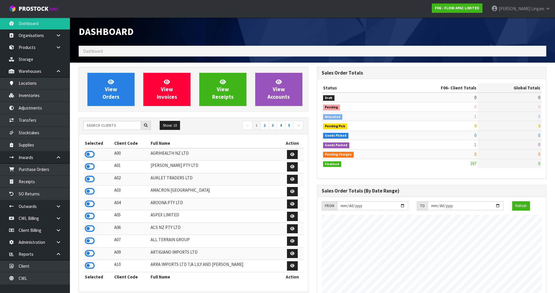
scroll to position [442, 238]
click at [111, 124] on input "text" at bounding box center [112, 125] width 58 height 9
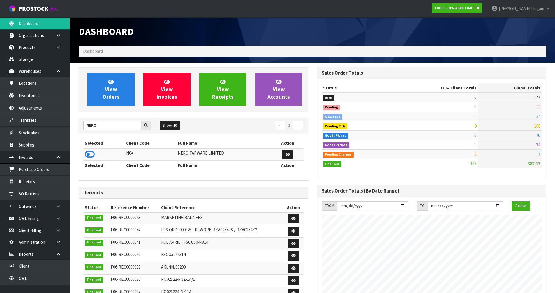
drag, startPoint x: 92, startPoint y: 155, endPoint x: 99, endPoint y: 141, distance: 15.5
click at [92, 155] on icon at bounding box center [90, 154] width 10 height 9
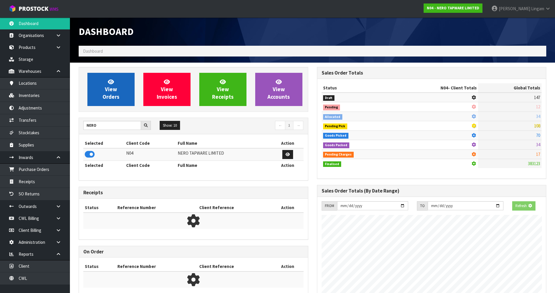
scroll to position [363, 238]
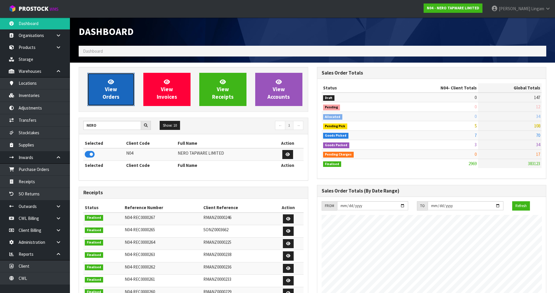
click at [108, 96] on span "View Orders" at bounding box center [111, 89] width 17 height 22
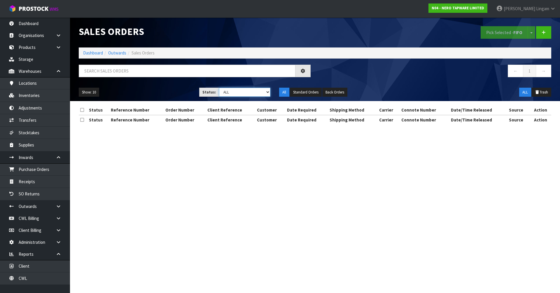
click at [263, 93] on select "Draft Pending Allocated Pending Pick Goods Picked Goods Packed Pending Charges …" at bounding box center [245, 92] width 52 height 9
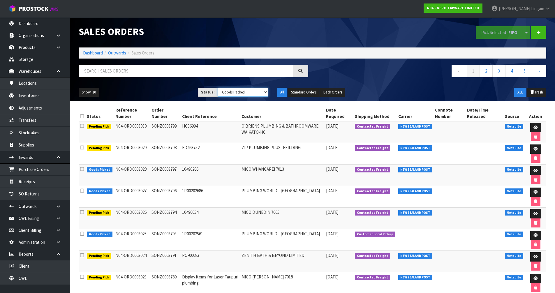
click at [218, 88] on select "Draft Pending Allocated Pending Pick Goods Picked Goods Packed Pending Charges …" at bounding box center [243, 92] width 51 height 9
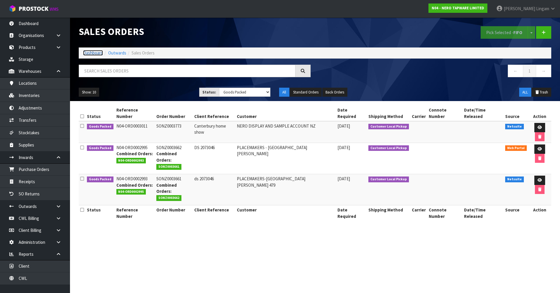
click at [97, 54] on link "Dashboard" at bounding box center [93, 53] width 20 height 6
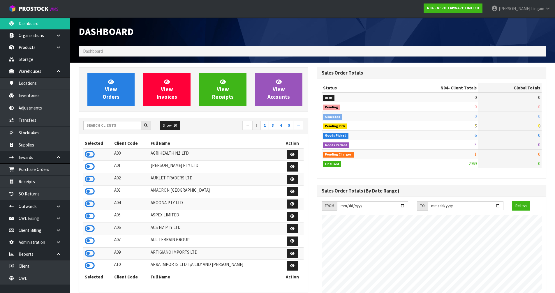
scroll to position [442, 238]
click at [123, 91] on link "View Orders" at bounding box center [110, 89] width 47 height 33
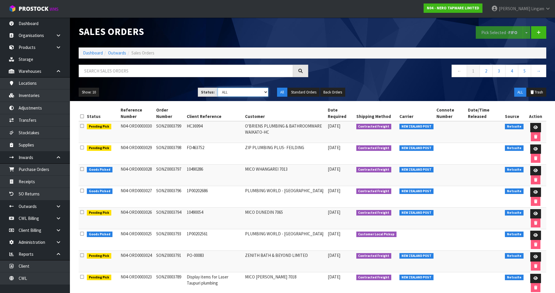
click at [260, 91] on select "Draft Pending Allocated Pending Pick Goods Picked Goods Packed Pending Charges …" at bounding box center [243, 92] width 51 height 9
click at [218, 88] on select "Draft Pending Allocated Pending Pick Goods Picked Goods Packed Pending Charges …" at bounding box center [243, 92] width 51 height 9
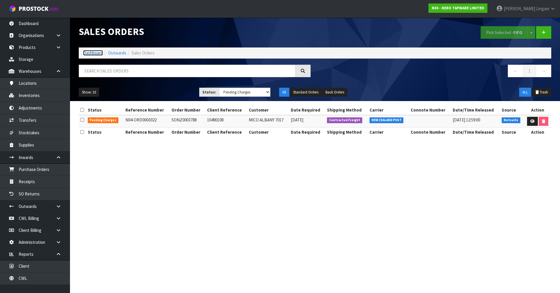
click at [93, 55] on link "Dashboard" at bounding box center [93, 53] width 20 height 6
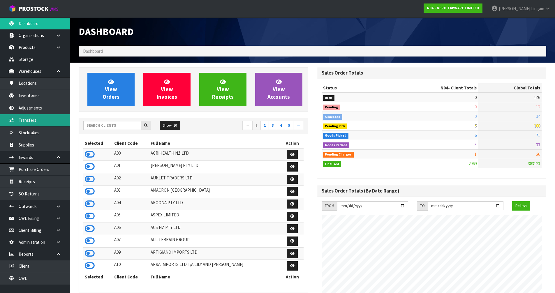
scroll to position [442, 238]
click at [127, 129] on input "text" at bounding box center [112, 125] width 58 height 9
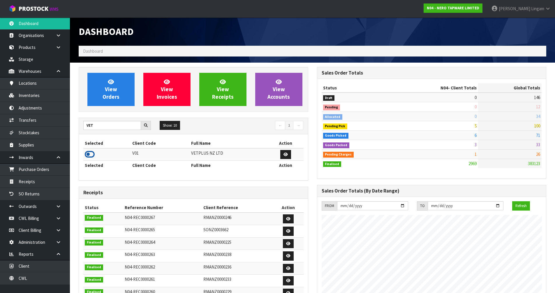
click at [89, 154] on icon at bounding box center [90, 154] width 10 height 9
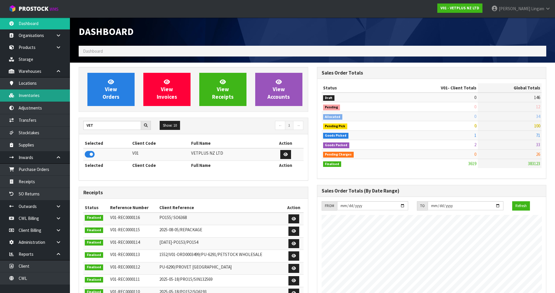
click at [27, 96] on link "Inventories" at bounding box center [35, 95] width 70 height 12
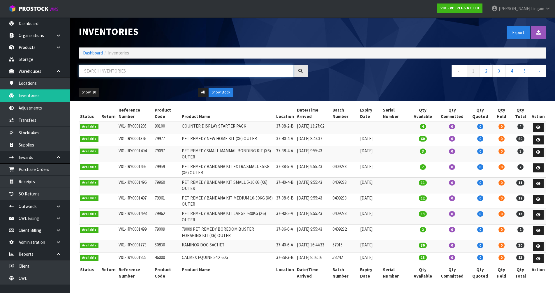
click at [144, 70] on input "text" at bounding box center [186, 71] width 215 height 13
paste input "50530"
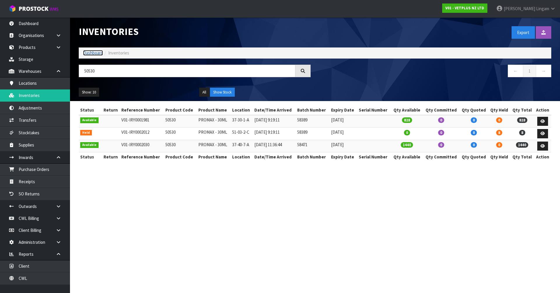
click at [93, 54] on link "Dashboard" at bounding box center [93, 53] width 20 height 6
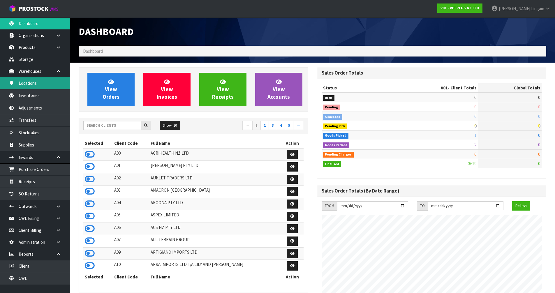
scroll to position [442, 238]
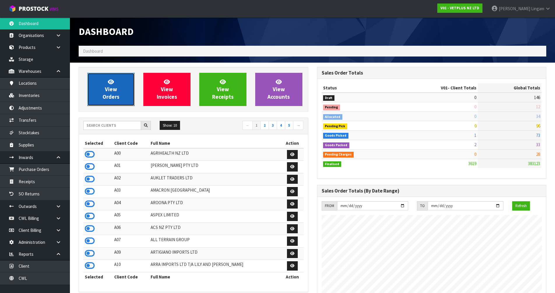
click at [124, 95] on link "View Orders" at bounding box center [110, 89] width 47 height 33
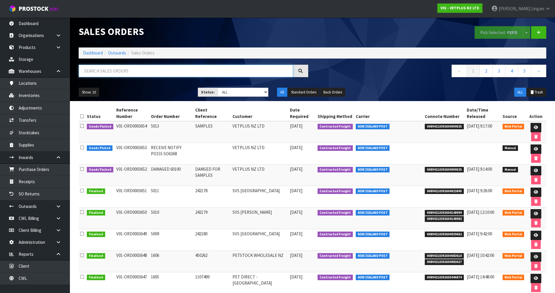
click at [120, 72] on input "text" at bounding box center [186, 71] width 215 height 13
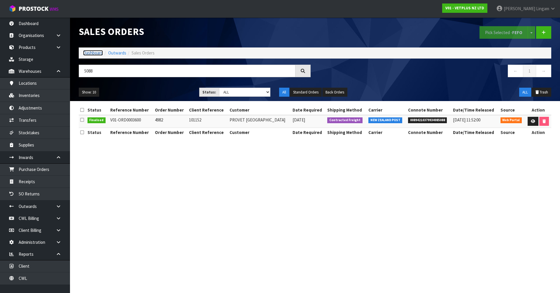
click at [92, 52] on link "Dashboard" at bounding box center [93, 53] width 20 height 6
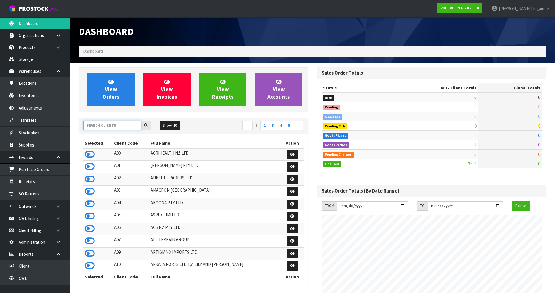
click at [109, 124] on input "text" at bounding box center [112, 125] width 58 height 9
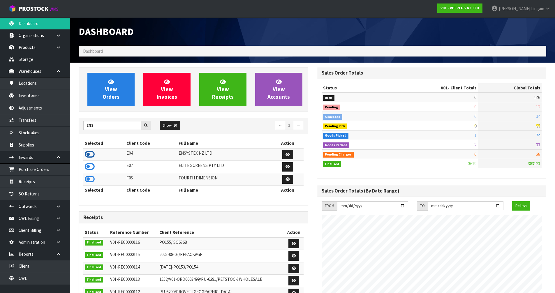
click at [87, 154] on icon at bounding box center [90, 154] width 10 height 9
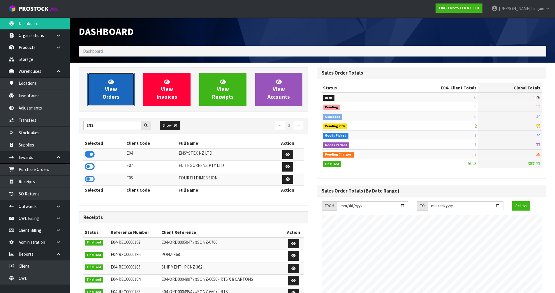
click at [118, 97] on span "View Orders" at bounding box center [111, 89] width 17 height 22
